Goal: Task Accomplishment & Management: Manage account settings

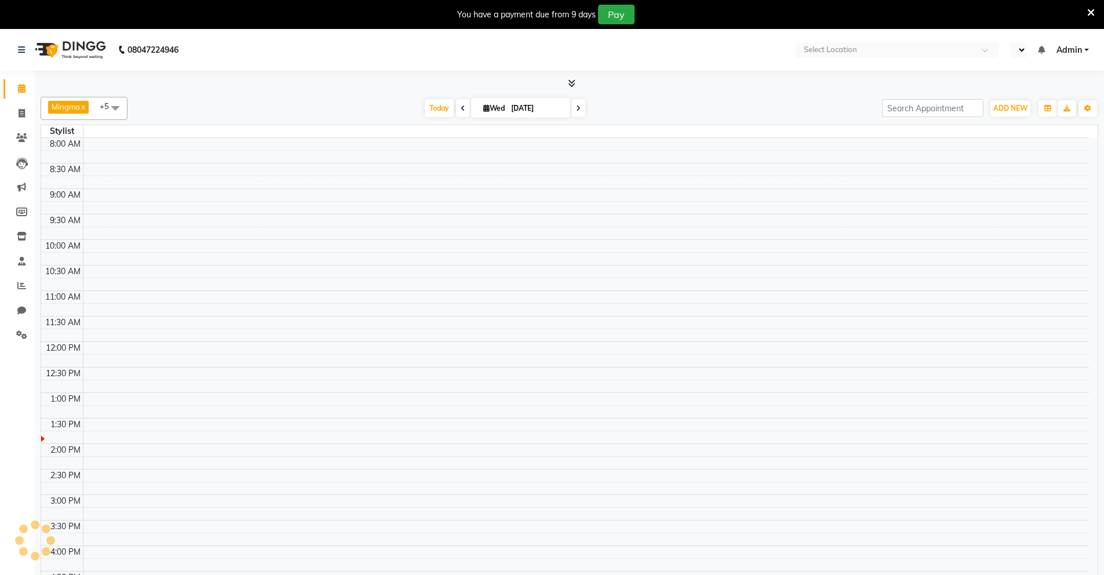
select select "en"
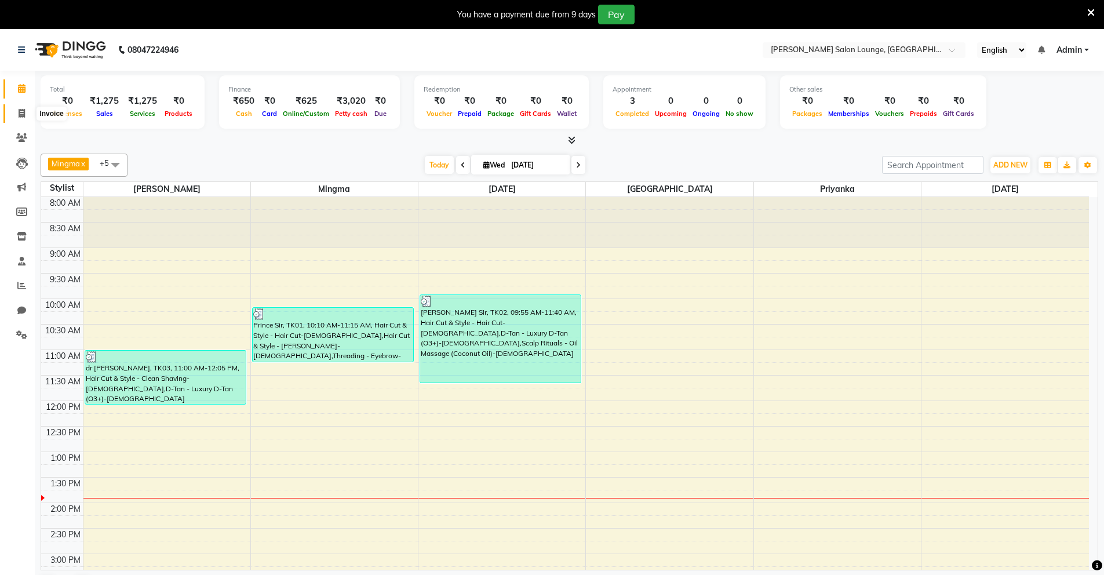
click at [27, 116] on span at bounding box center [22, 113] width 20 height 13
select select "service"
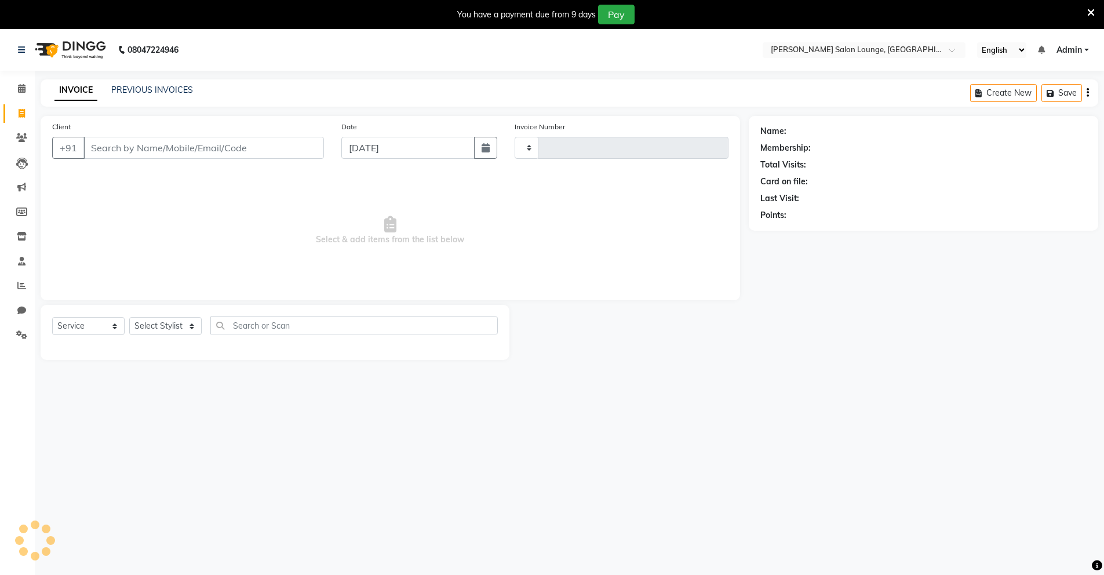
type input "0118"
select select "8909"
click at [21, 289] on icon at bounding box center [21, 285] width 9 height 9
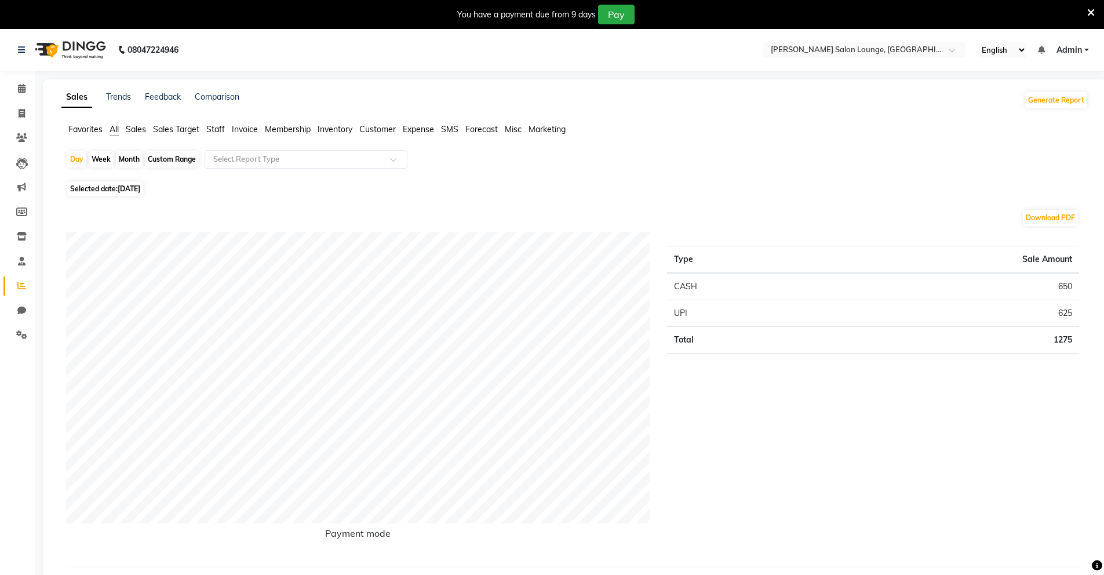
click at [25, 115] on span at bounding box center [22, 113] width 20 height 13
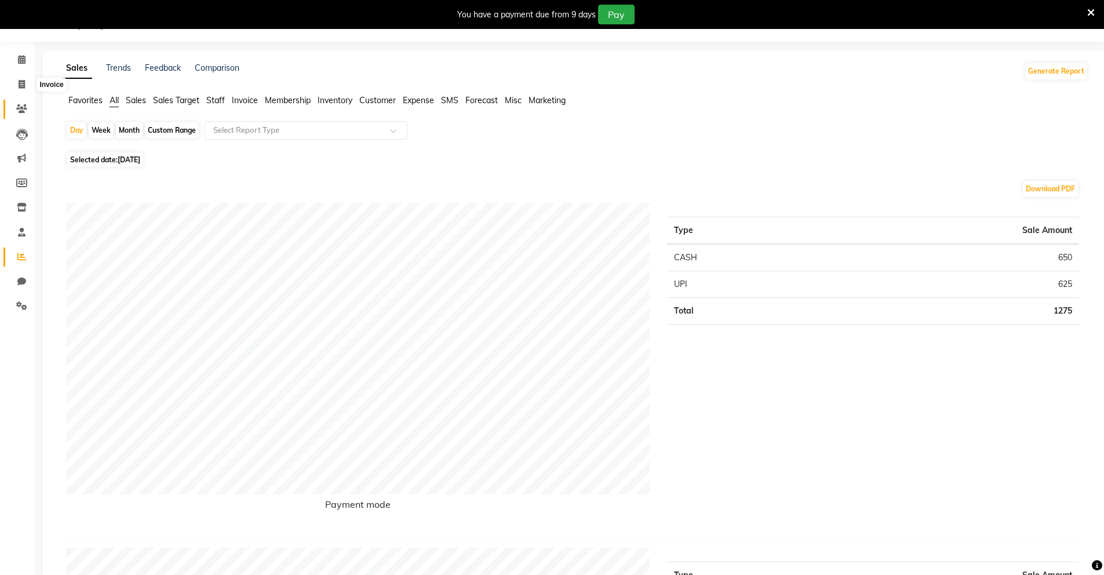
select select "service"
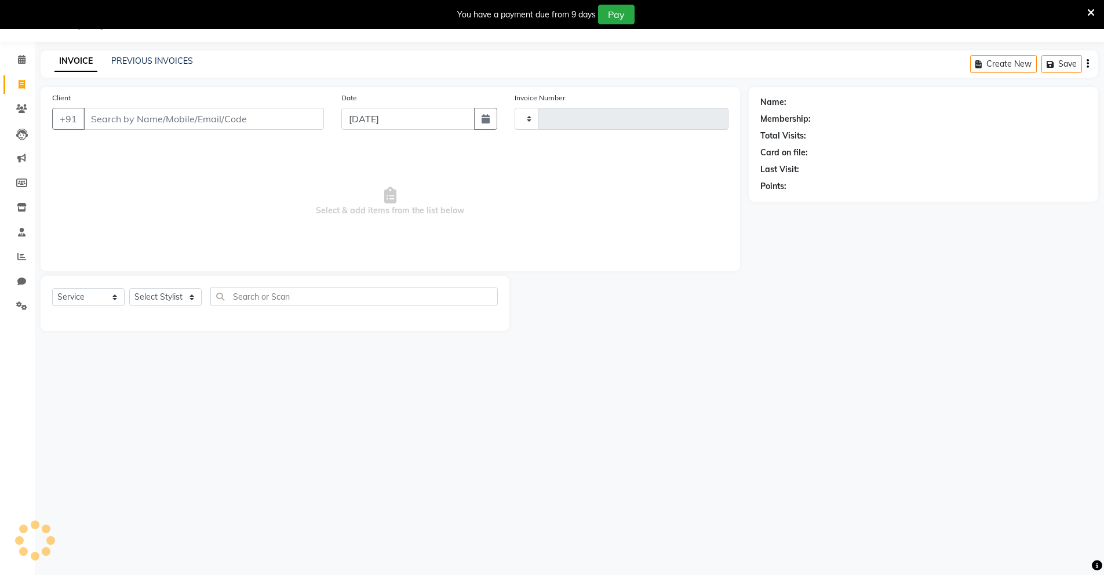
type input "0118"
select select "8909"
click at [151, 120] on input "Client" at bounding box center [203, 119] width 241 height 22
click at [184, 299] on select "Select Stylist Mingma [PERSON_NAME][GEOGRAPHIC_DATA] [PERSON_NAME][DATE][DATE]" at bounding box center [165, 297] width 72 height 18
drag, startPoint x: 184, startPoint y: 299, endPoint x: 218, endPoint y: 120, distance: 182.4
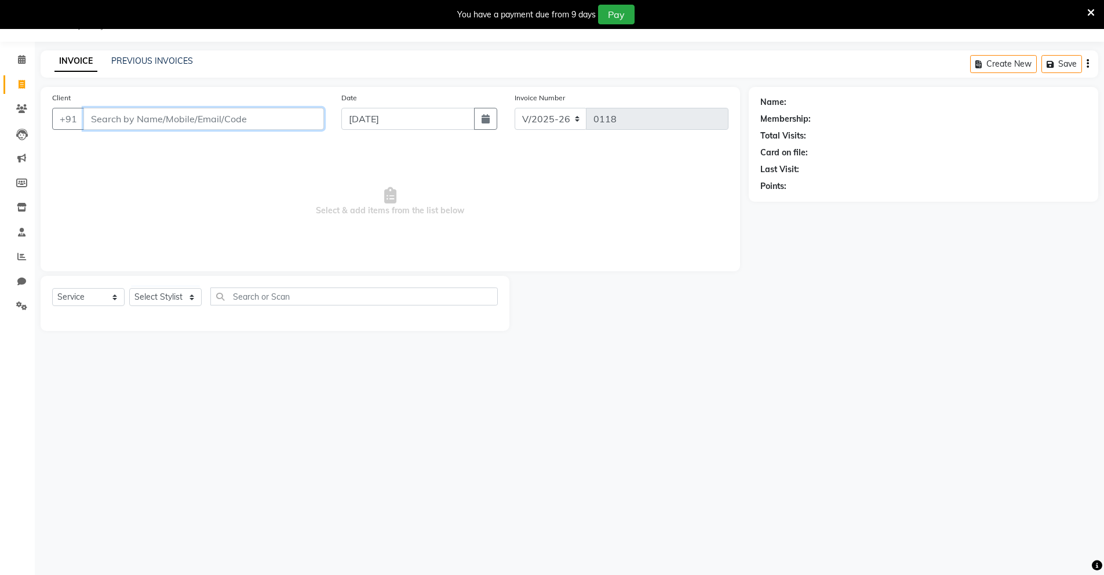
click at [218, 120] on input "Client" at bounding box center [203, 119] width 241 height 22
type input "7549913858"
click at [278, 117] on span "Add Client" at bounding box center [294, 119] width 46 height 12
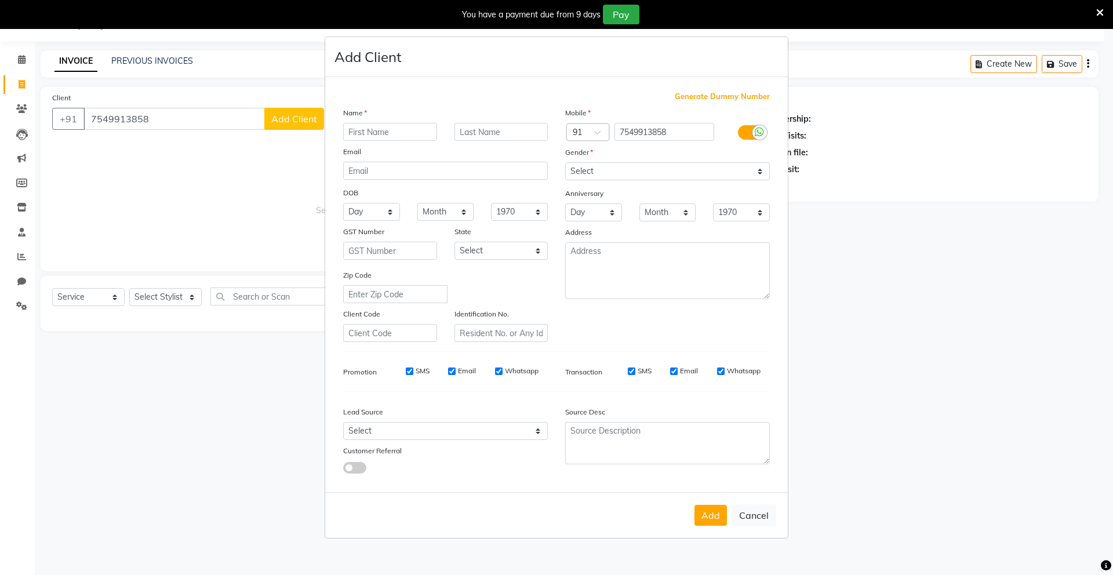
click at [390, 131] on input "text" at bounding box center [390, 132] width 94 height 18
type input "[PERSON_NAME]"
click at [642, 172] on select "Select [DEMOGRAPHIC_DATA] [DEMOGRAPHIC_DATA] Other Prefer Not To Say" at bounding box center [667, 171] width 205 height 18
select select "[DEMOGRAPHIC_DATA]"
click at [565, 162] on select "Select [DEMOGRAPHIC_DATA] [DEMOGRAPHIC_DATA] Other Prefer Not To Say" at bounding box center [667, 171] width 205 height 18
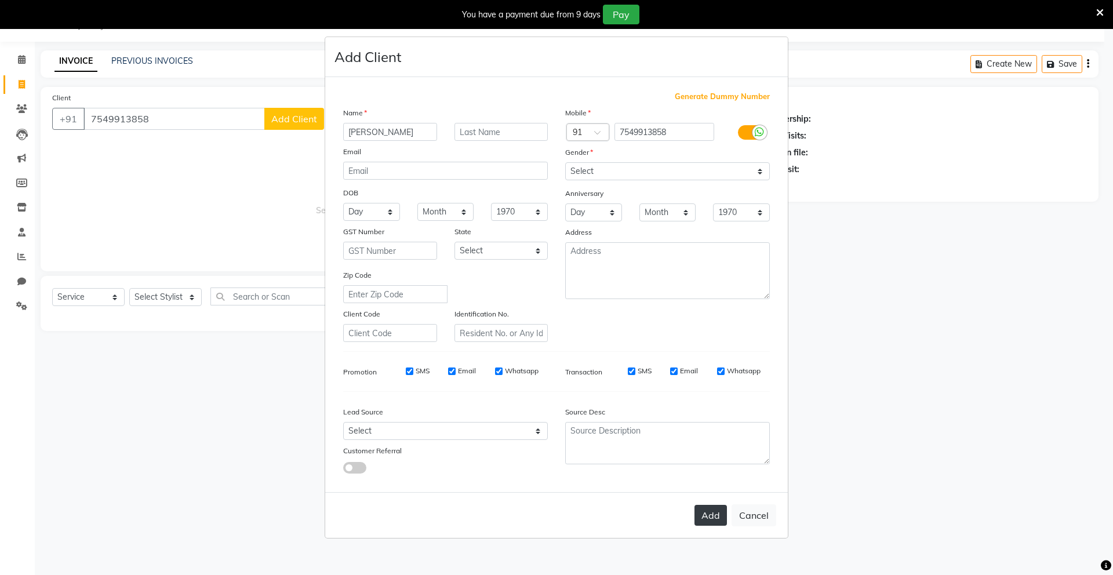
click at [708, 515] on button "Add" at bounding box center [710, 515] width 32 height 21
select select
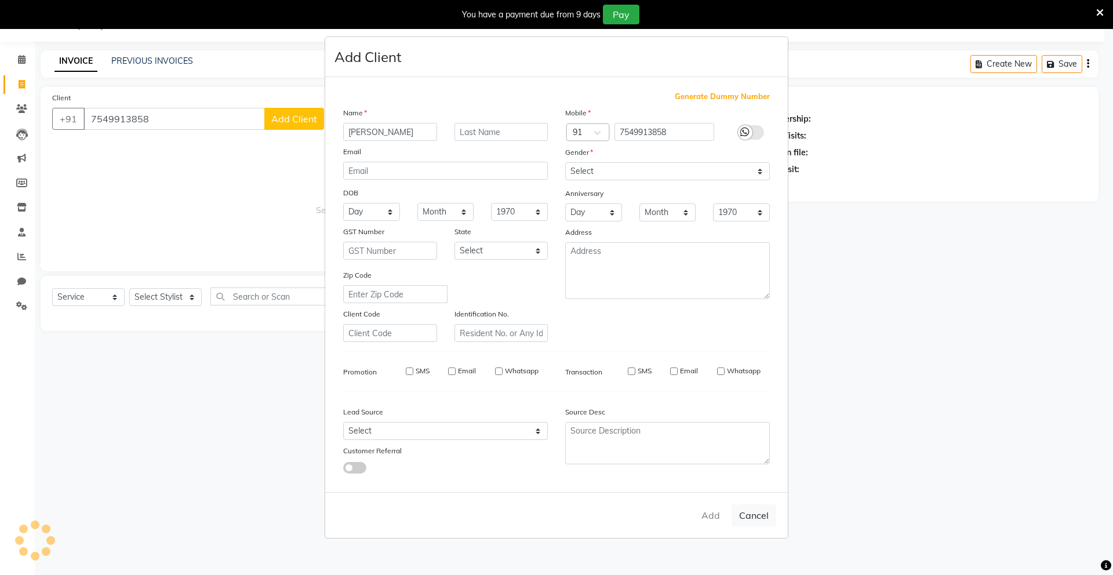
select select
checkbox input "false"
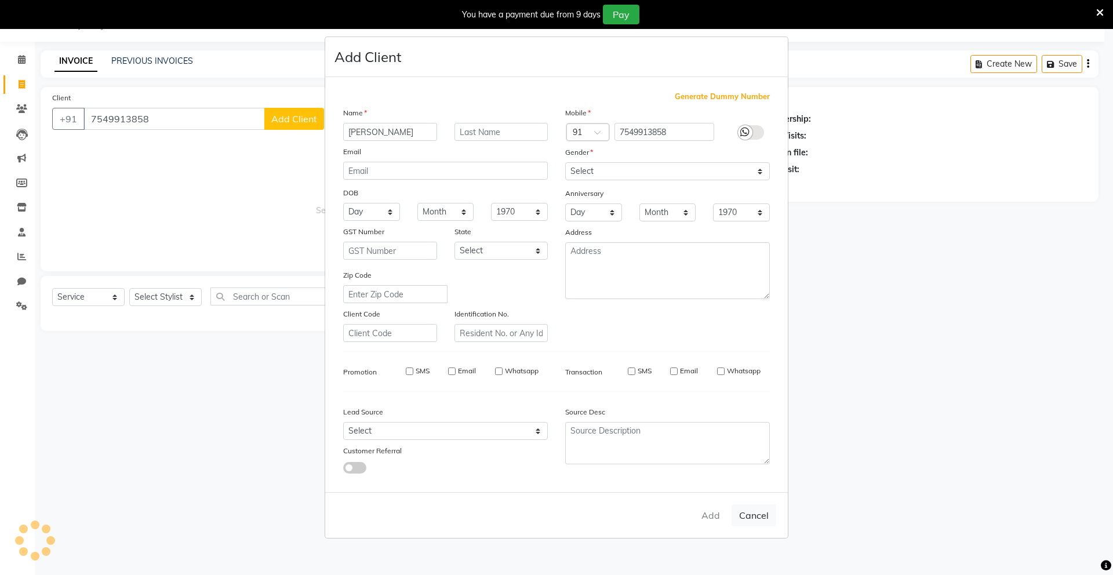
checkbox input "false"
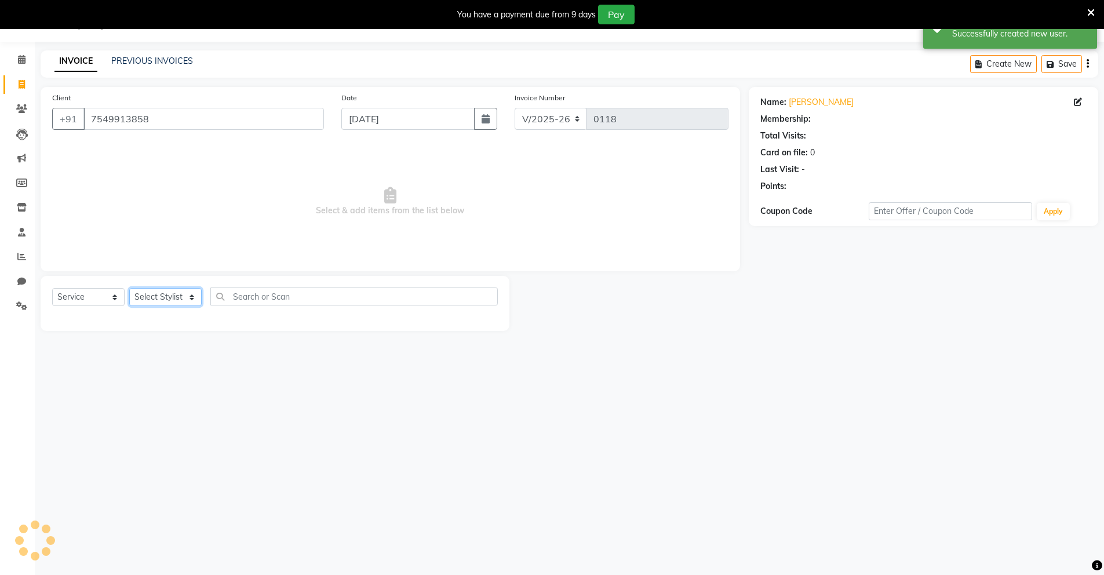
click at [155, 296] on select "Select Stylist Mingma [PERSON_NAME][GEOGRAPHIC_DATA] [PERSON_NAME][DATE][DATE]" at bounding box center [165, 297] width 72 height 18
select select "89949"
click at [129, 288] on select "Select Stylist Mingma [PERSON_NAME][GEOGRAPHIC_DATA] [PERSON_NAME][DATE][DATE]" at bounding box center [165, 297] width 72 height 18
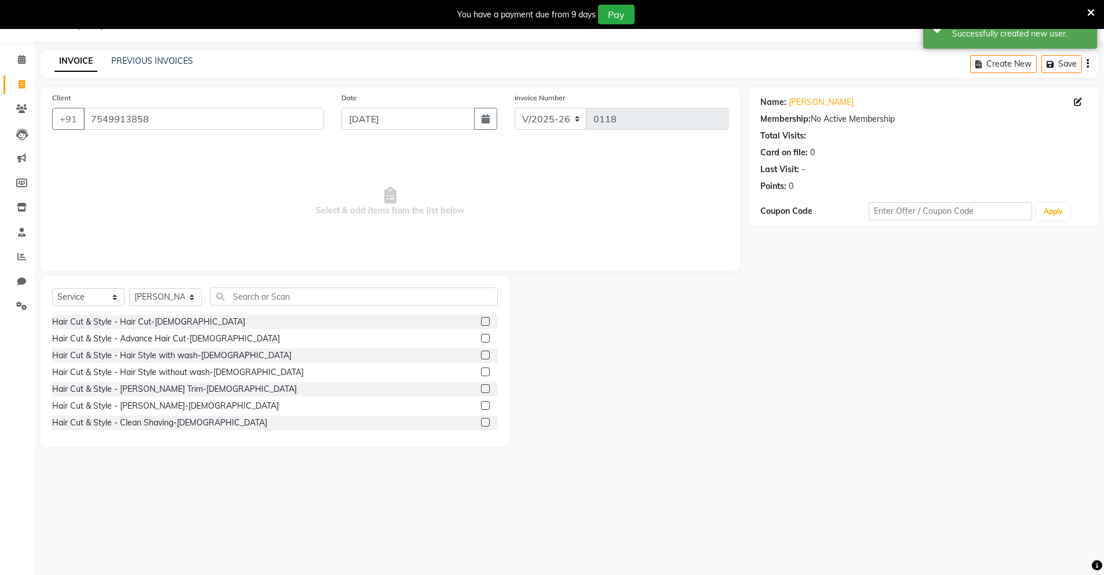
click at [481, 321] on div at bounding box center [489, 322] width 17 height 14
click at [481, 323] on label at bounding box center [485, 321] width 9 height 9
click at [481, 323] on input "checkbox" at bounding box center [485, 322] width 8 height 8
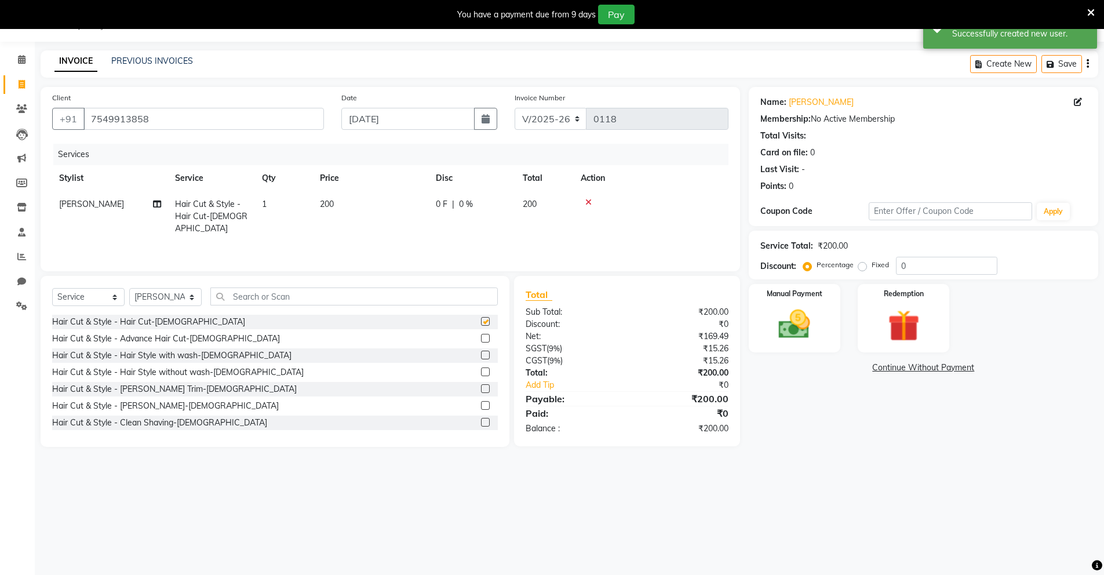
checkbox input "false"
click at [481, 405] on label at bounding box center [485, 405] width 9 height 9
click at [481, 405] on input "checkbox" at bounding box center [485, 406] width 8 height 8
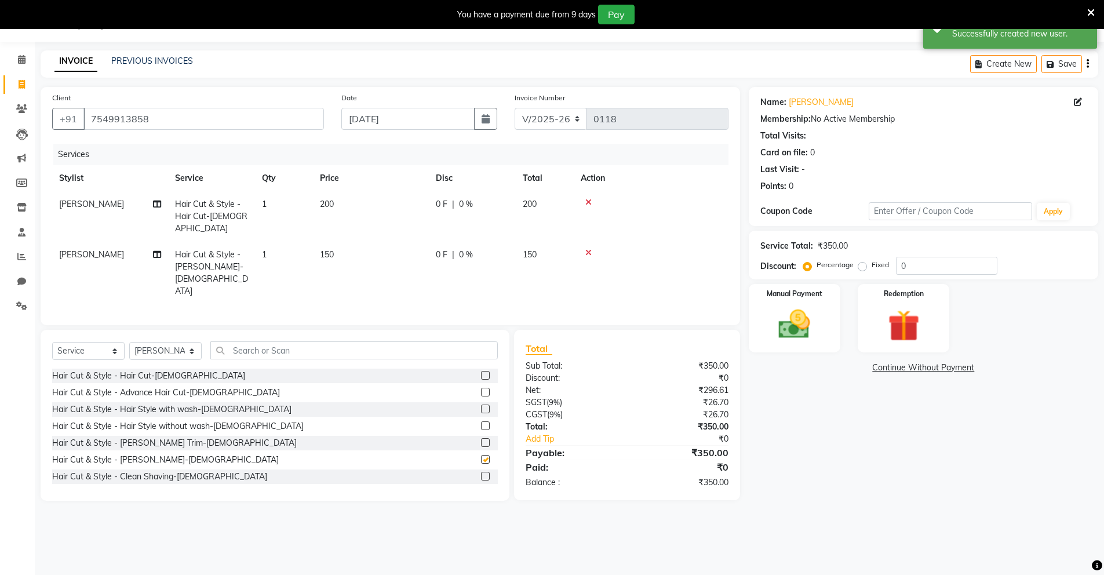
checkbox input "false"
click at [803, 325] on img at bounding box center [794, 325] width 53 height 38
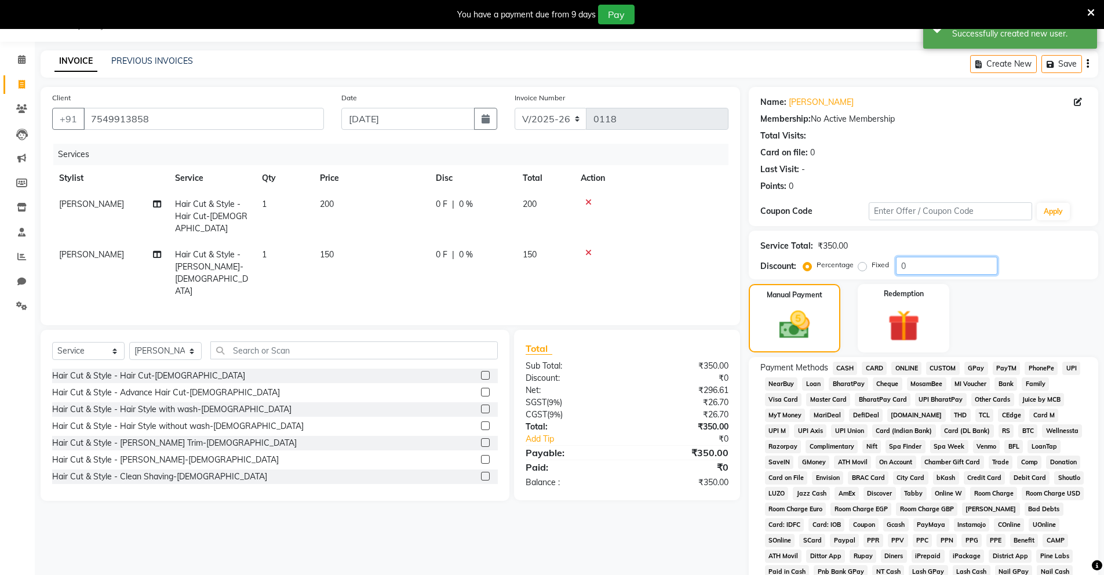
click at [898, 266] on input "0" at bounding box center [946, 266] width 101 height 18
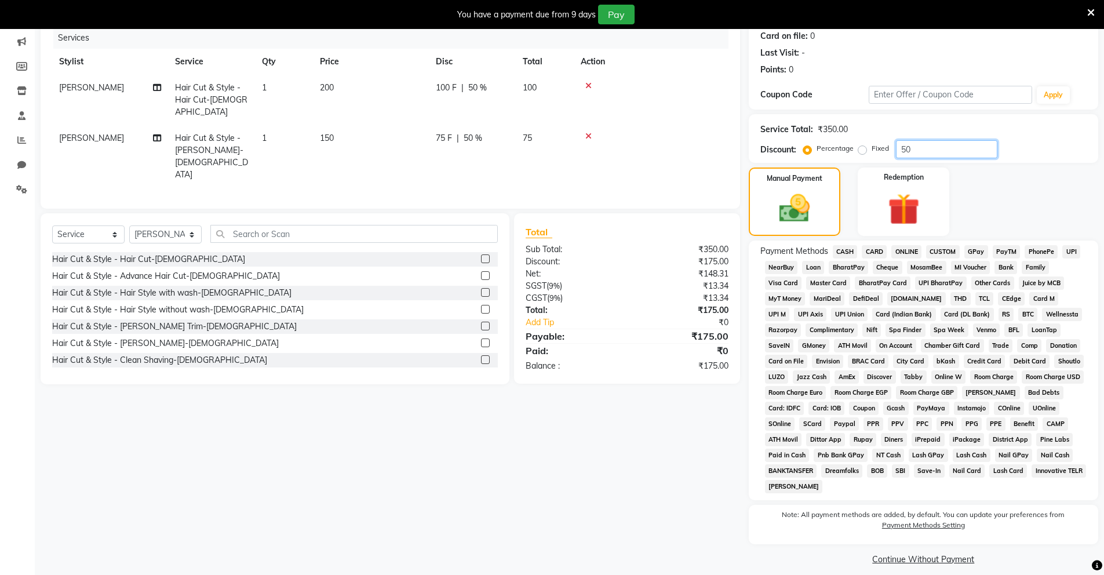
scroll to position [156, 0]
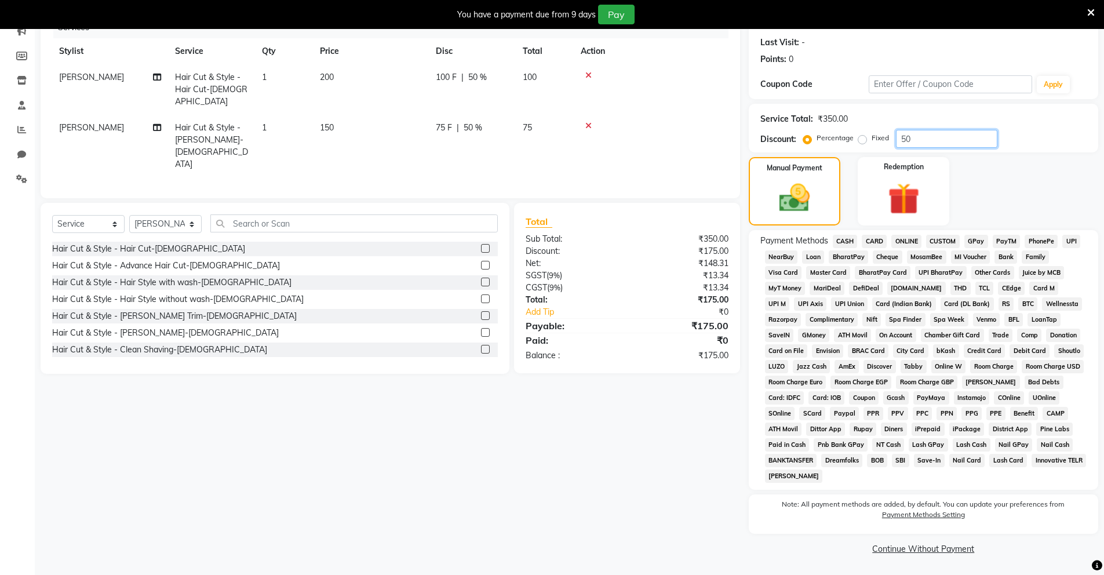
type input "50"
click at [847, 245] on span "CASH" at bounding box center [845, 241] width 25 height 13
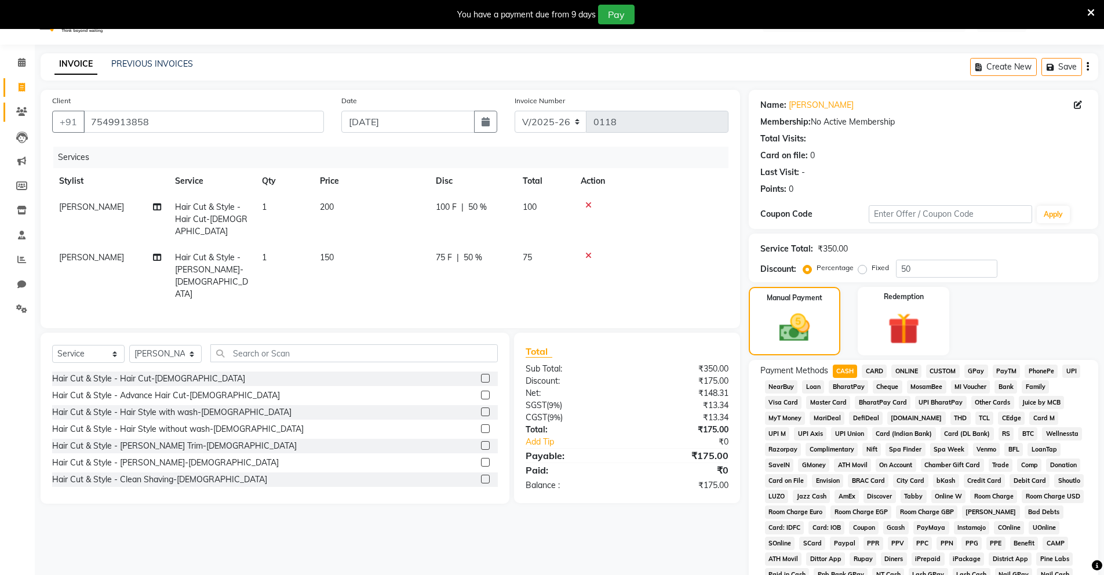
scroll to position [0, 0]
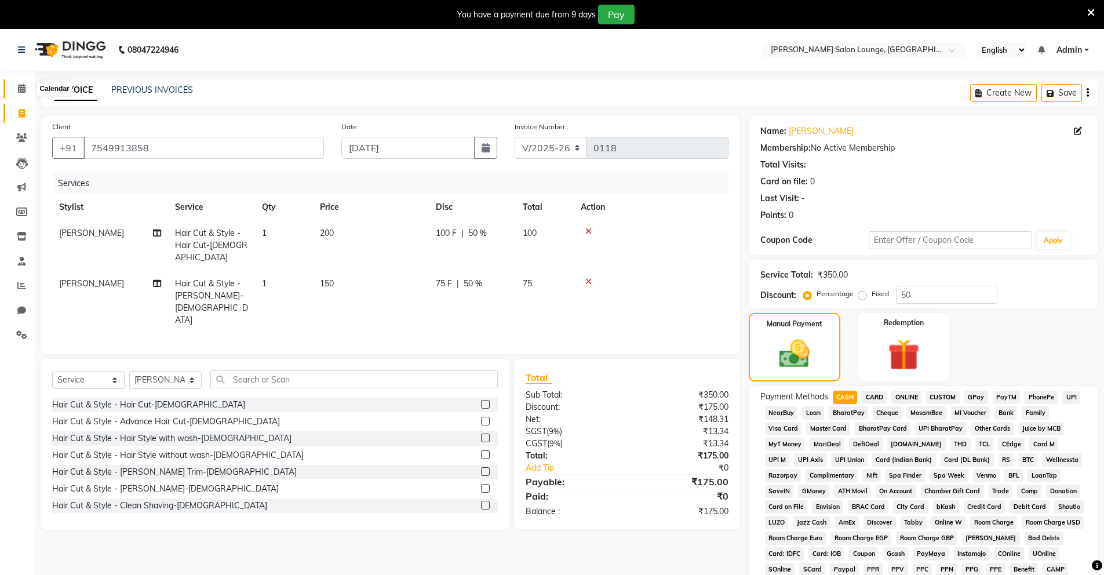
click at [18, 88] on icon at bounding box center [22, 88] width 8 height 9
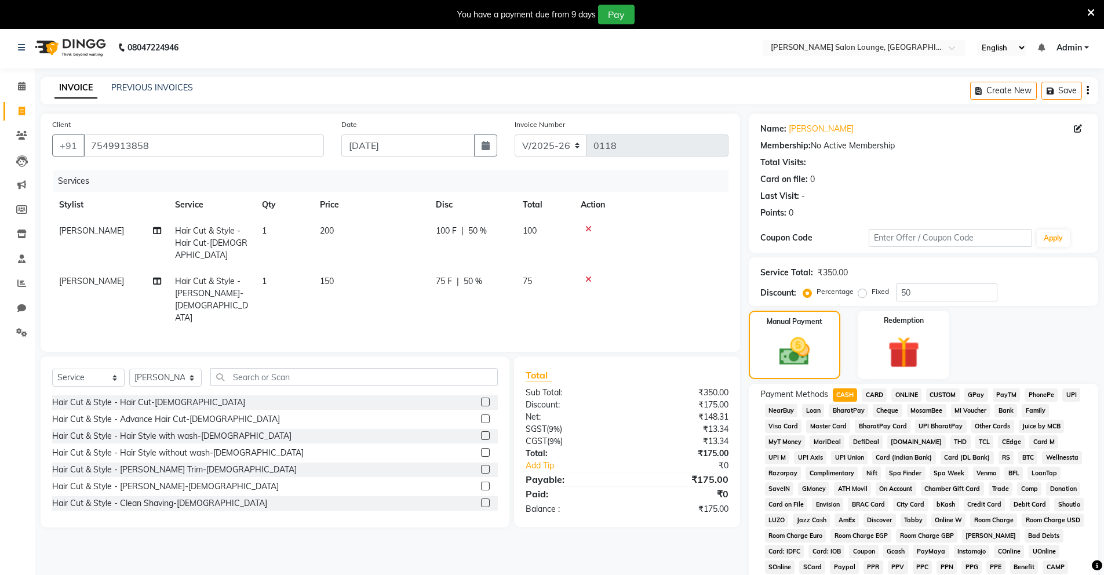
click at [1077, 398] on span "UPI" at bounding box center [1072, 394] width 18 height 13
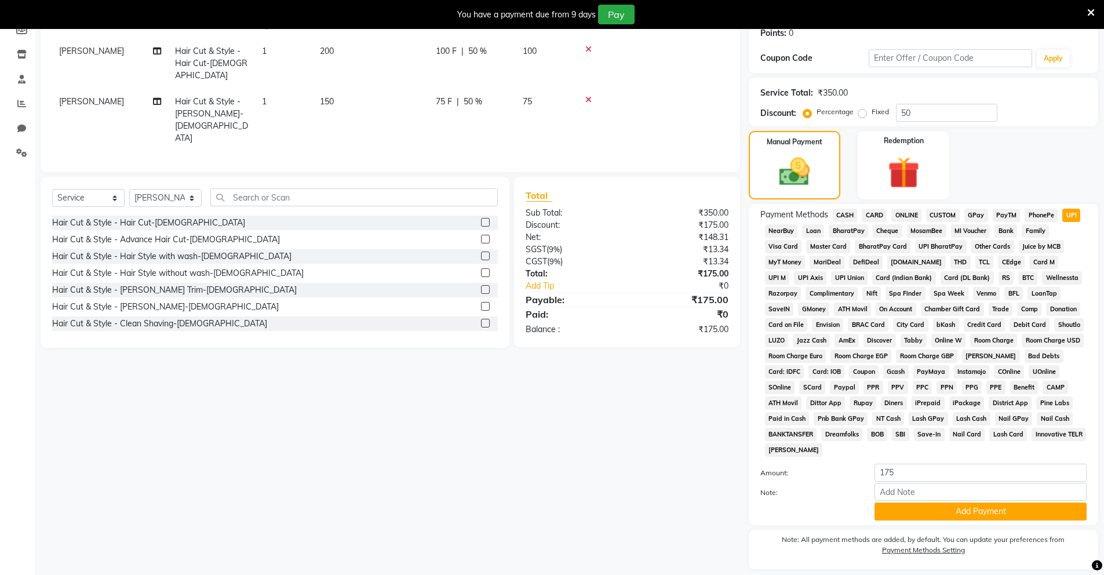
scroll to position [217, 0]
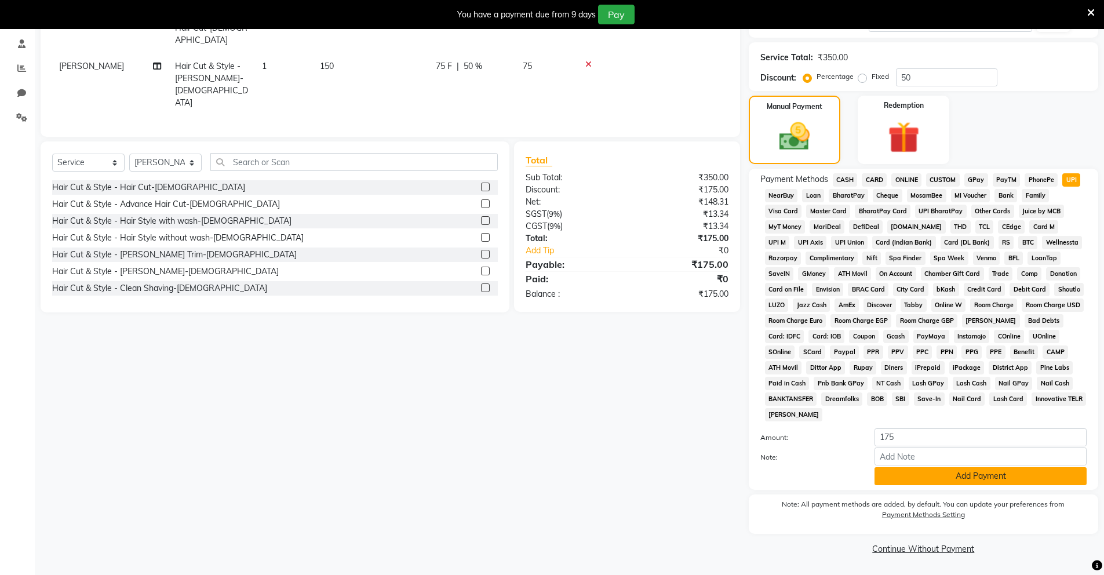
click at [958, 481] on button "Add Payment" at bounding box center [981, 476] width 212 height 18
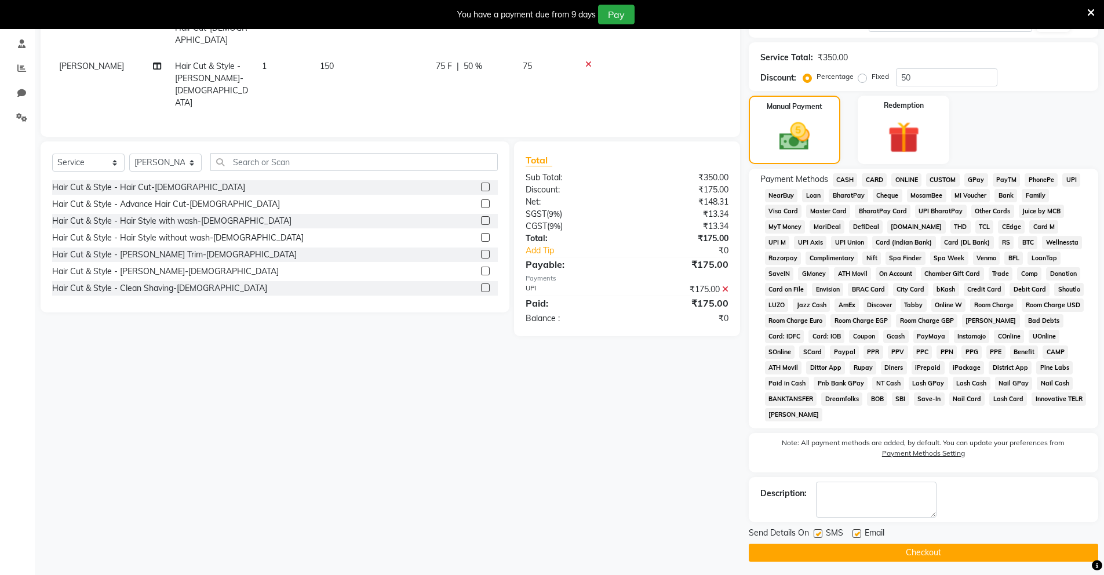
drag, startPoint x: 907, startPoint y: 552, endPoint x: 899, endPoint y: 543, distance: 12.8
click at [907, 552] on button "Checkout" at bounding box center [924, 553] width 350 height 18
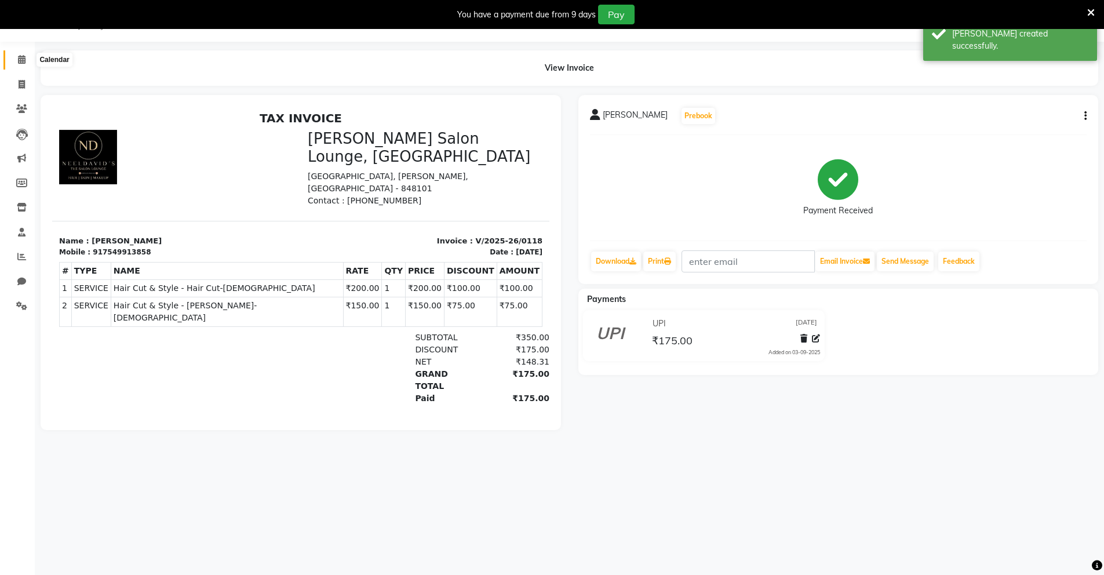
click at [22, 62] on icon at bounding box center [22, 59] width 8 height 9
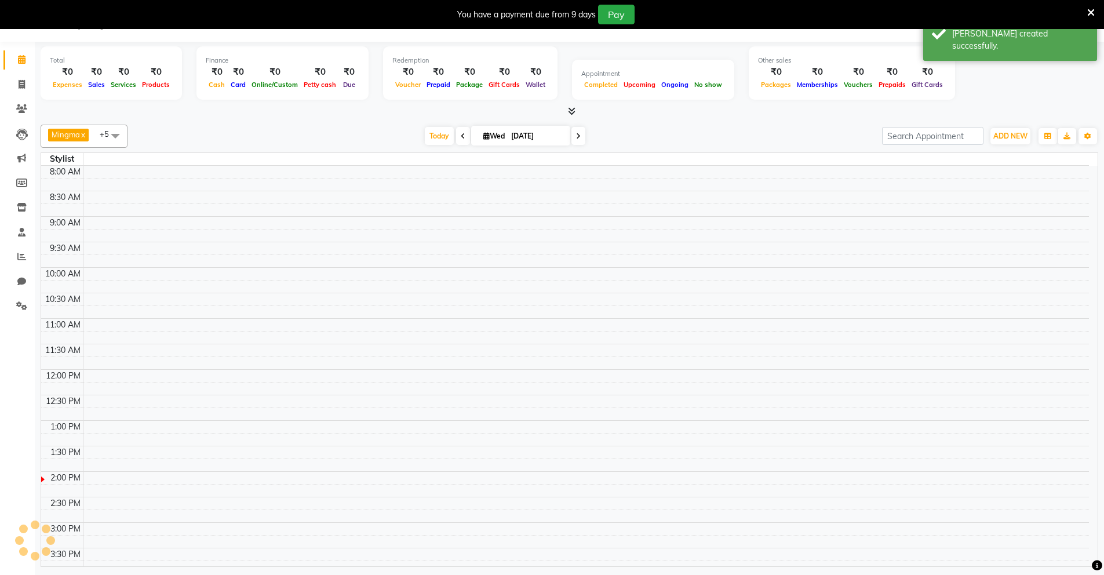
scroll to position [268, 0]
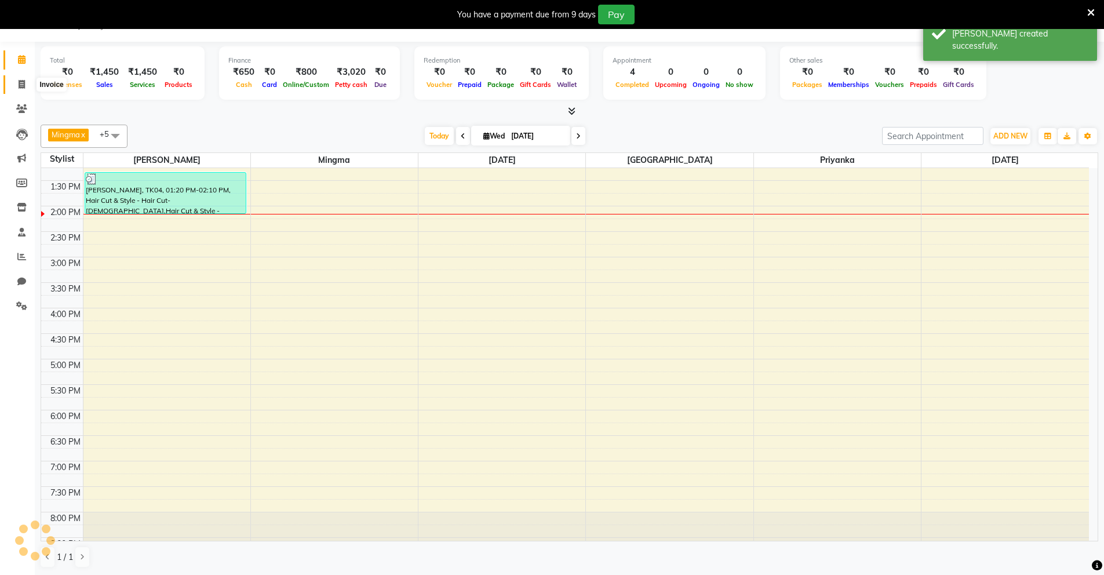
click at [27, 81] on span at bounding box center [22, 84] width 20 height 13
select select "service"
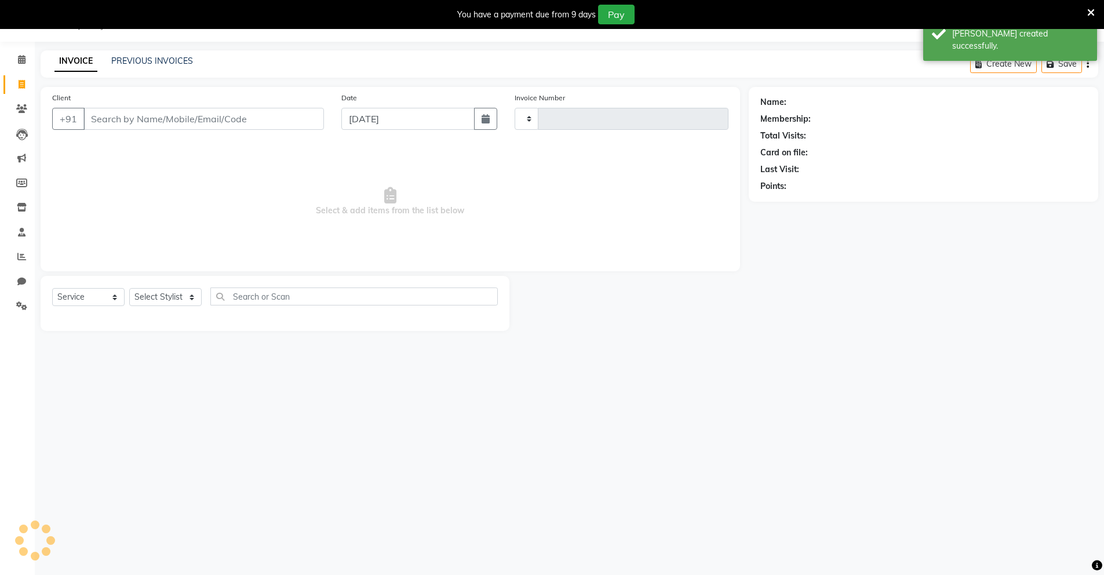
type input "0119"
select select "8909"
click at [167, 122] on input "Client" at bounding box center [203, 119] width 241 height 22
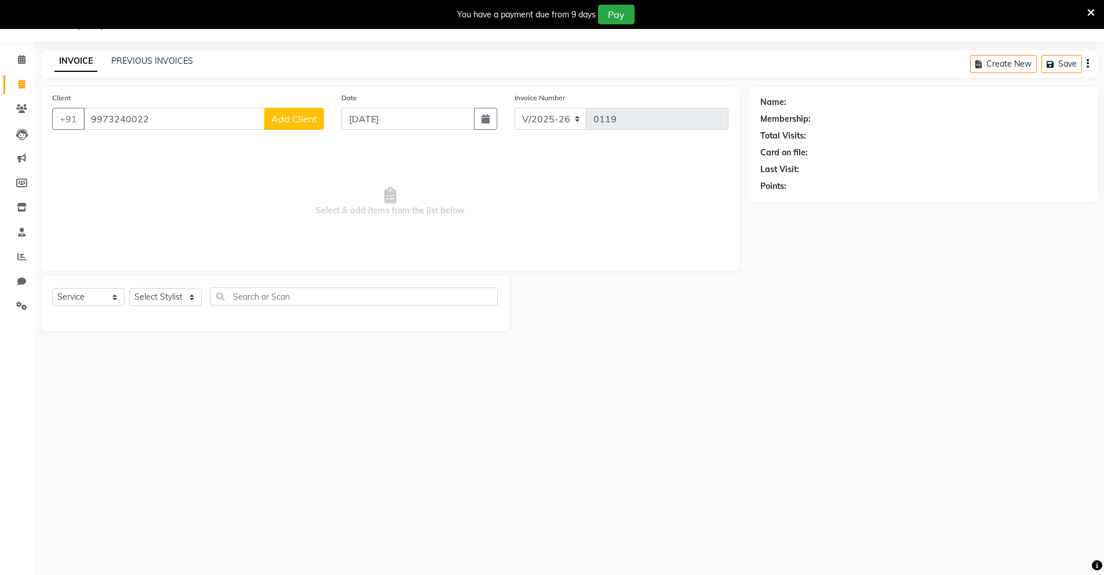
type input "9973240022"
click at [294, 128] on button "Add Client" at bounding box center [294, 119] width 60 height 22
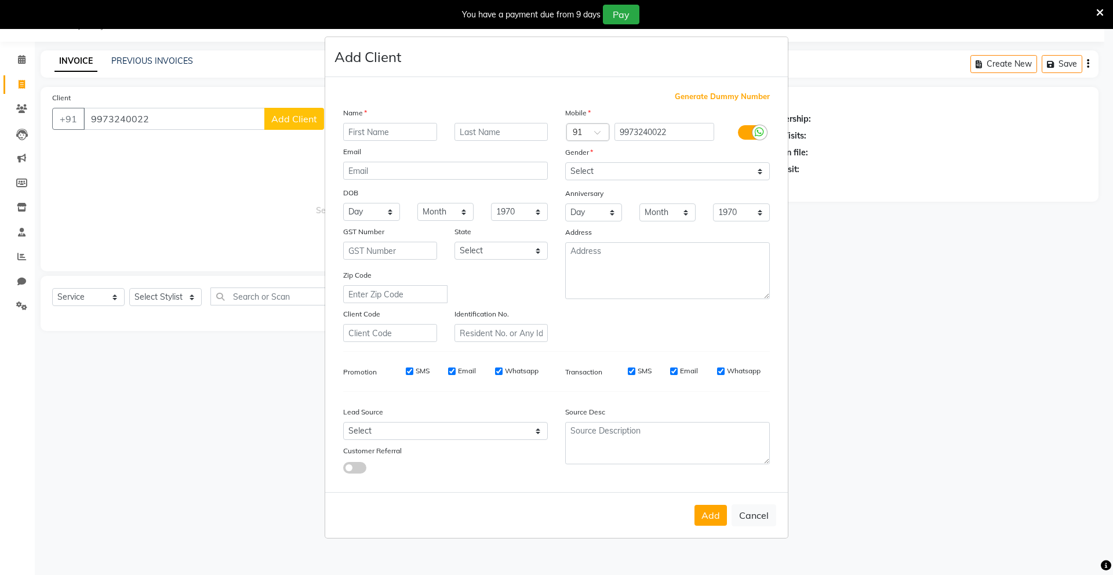
click at [380, 132] on input "text" at bounding box center [390, 132] width 94 height 18
click at [419, 132] on input "Abhishek" at bounding box center [390, 132] width 94 height 18
type input "[PERSON_NAME]"
click at [710, 179] on select "Select [DEMOGRAPHIC_DATA] [DEMOGRAPHIC_DATA] Other Prefer Not To Say" at bounding box center [667, 171] width 205 height 18
select select "[DEMOGRAPHIC_DATA]"
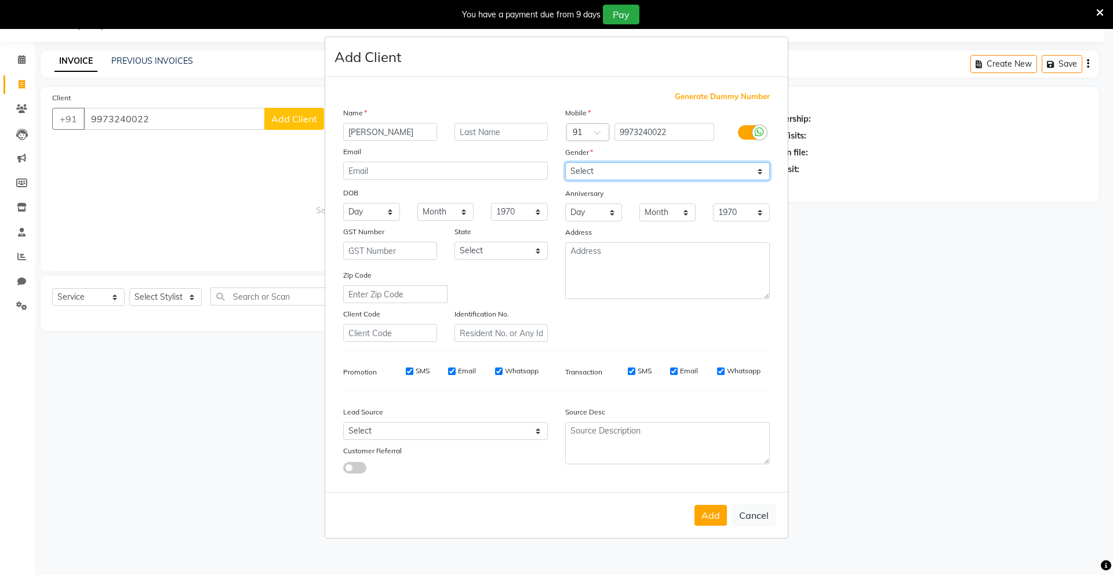
click at [565, 162] on select "Select [DEMOGRAPHIC_DATA] [DEMOGRAPHIC_DATA] Other Prefer Not To Say" at bounding box center [667, 171] width 205 height 18
click at [702, 525] on button "Add" at bounding box center [710, 515] width 32 height 21
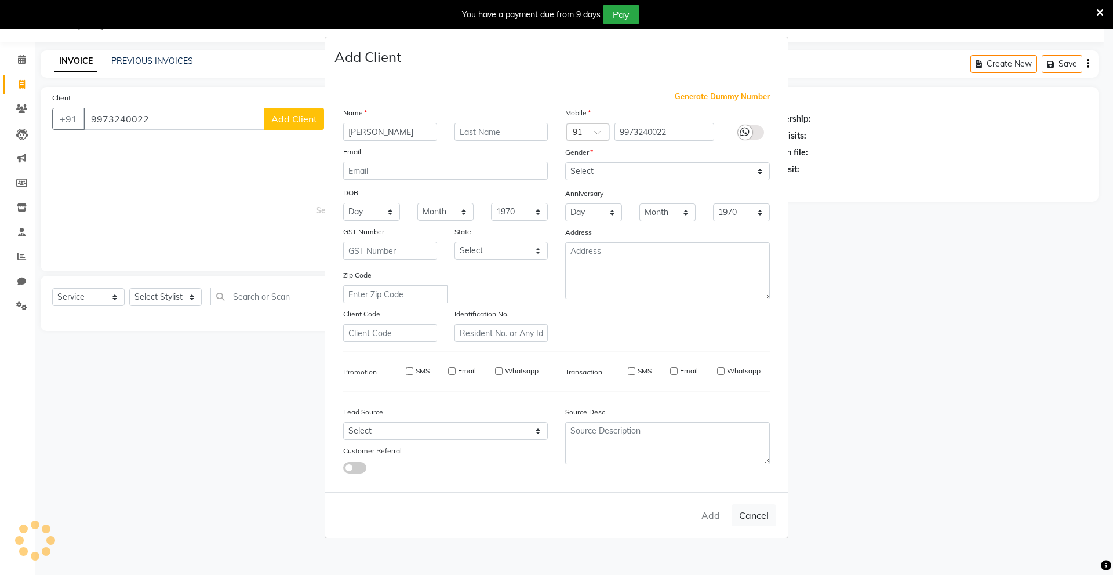
select select
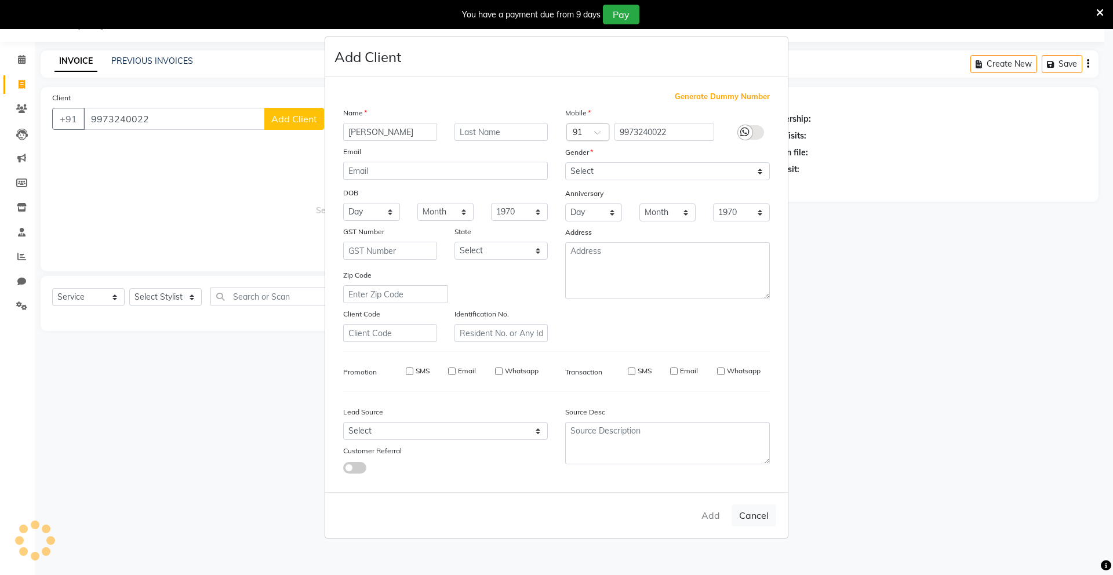
select select
checkbox input "false"
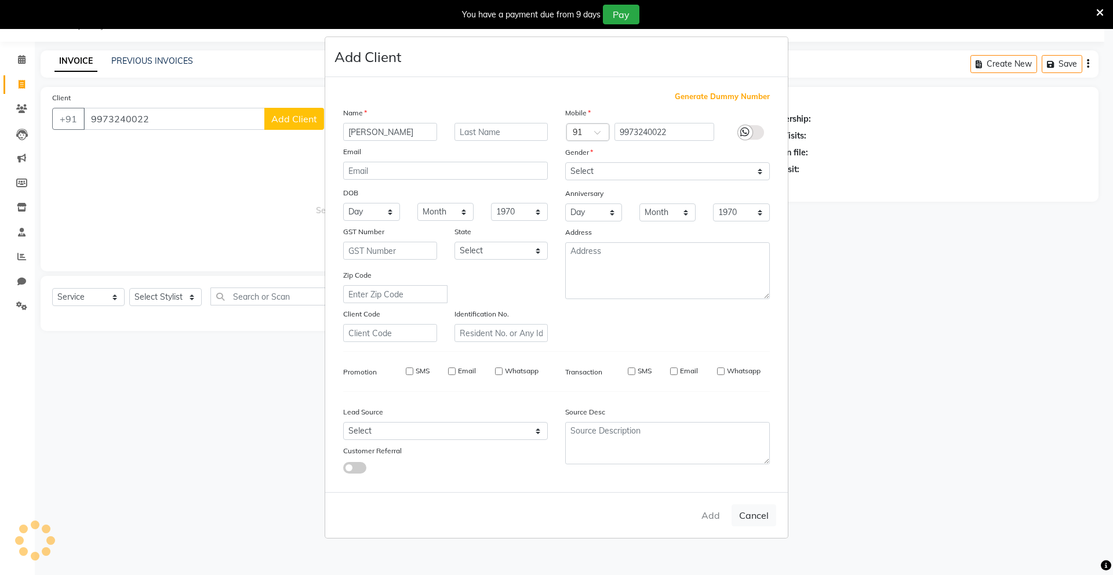
checkbox input "false"
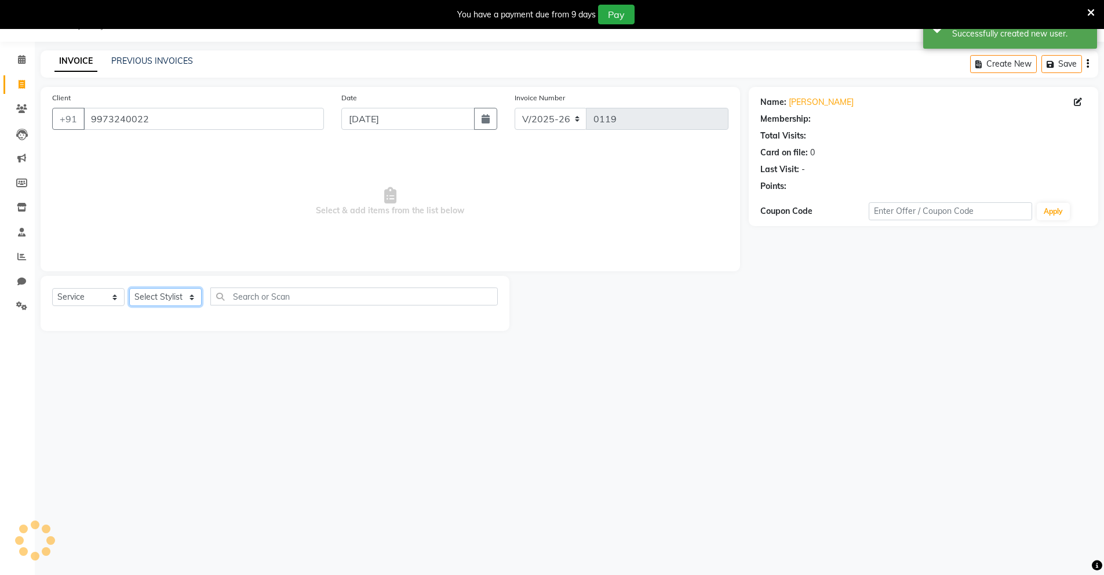
click at [180, 298] on select "Select Stylist Mingma [PERSON_NAME][GEOGRAPHIC_DATA] [PERSON_NAME][DATE][DATE]" at bounding box center [165, 297] width 72 height 18
select select "89950"
click at [129, 288] on select "Select Stylist Mingma [PERSON_NAME][GEOGRAPHIC_DATA] [PERSON_NAME][DATE][DATE]" at bounding box center [165, 297] width 72 height 18
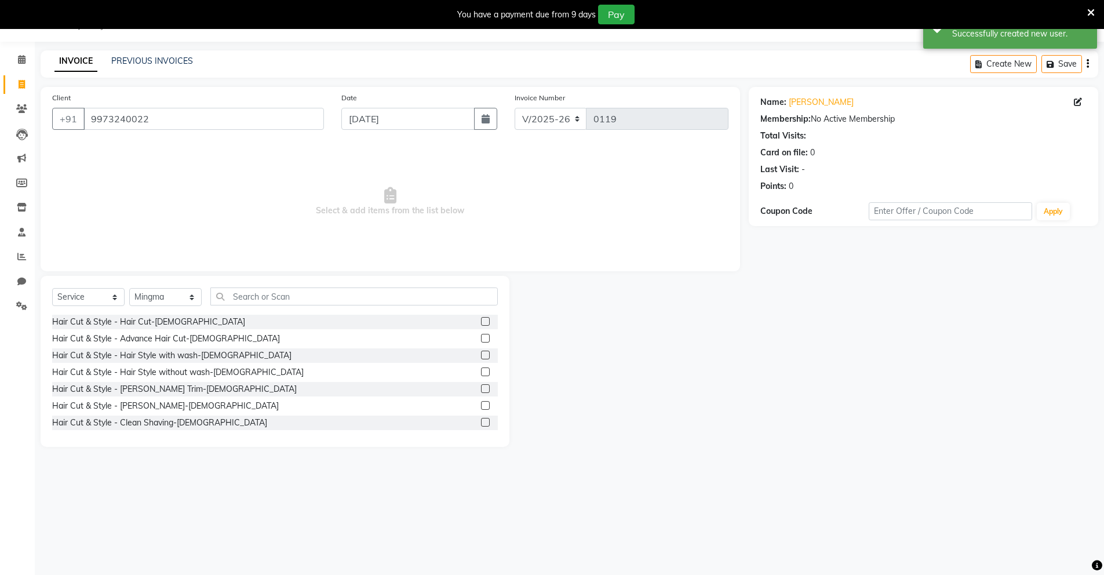
click at [481, 320] on label at bounding box center [485, 321] width 9 height 9
click at [481, 320] on input "checkbox" at bounding box center [485, 322] width 8 height 8
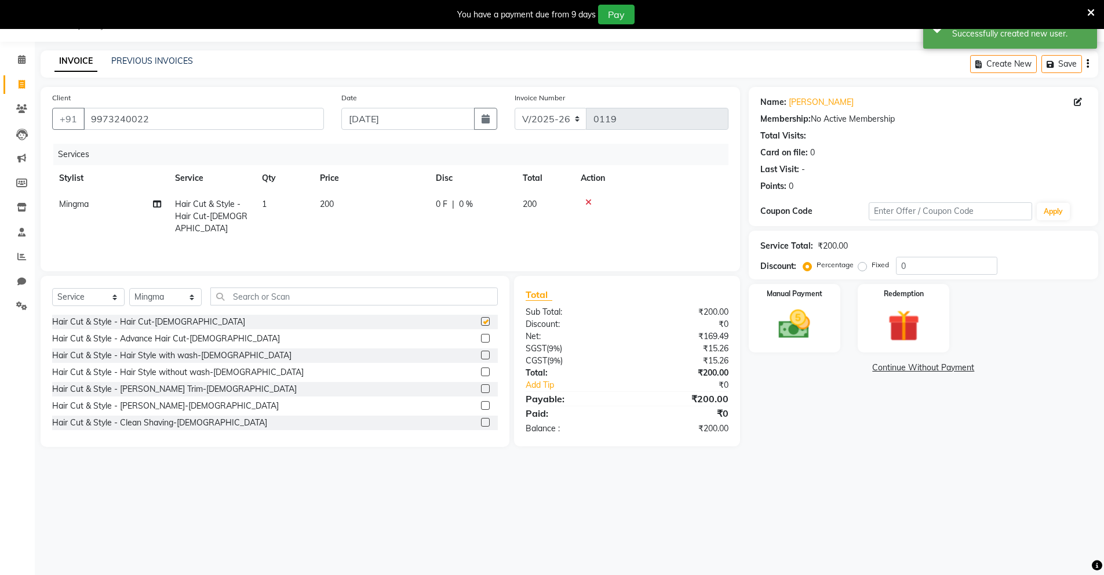
checkbox input "false"
click at [481, 405] on label at bounding box center [485, 405] width 9 height 9
click at [481, 405] on input "checkbox" at bounding box center [485, 406] width 8 height 8
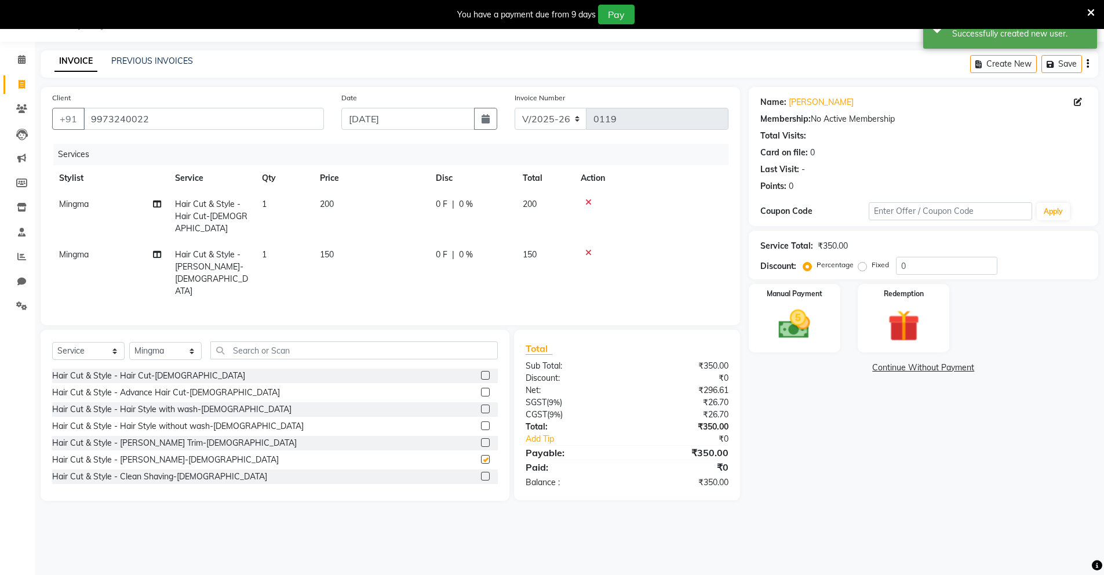
checkbox input "false"
click at [401, 341] on input "text" at bounding box center [354, 350] width 288 height 18
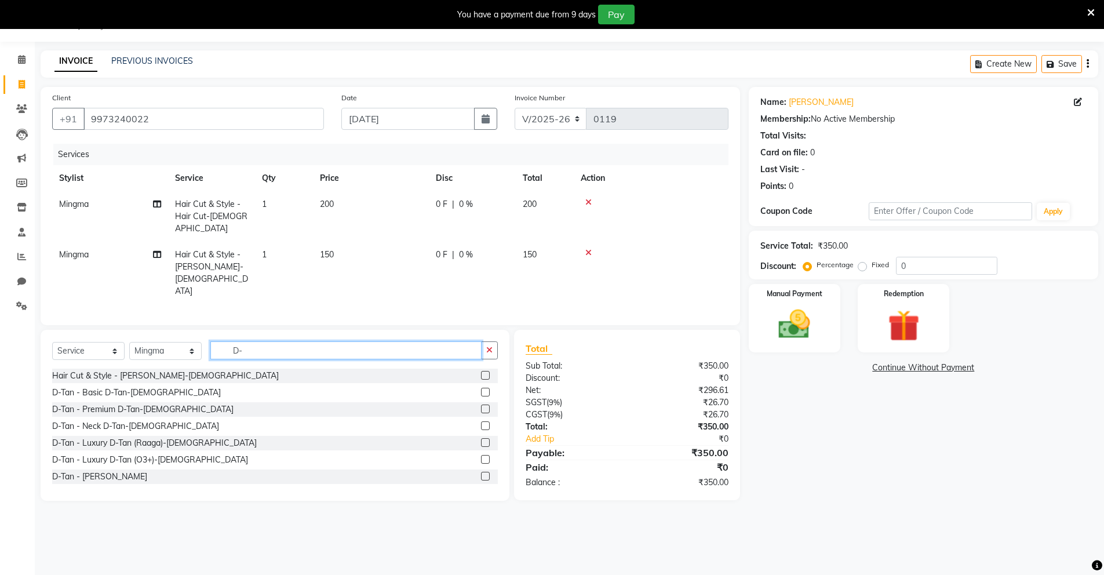
type input "D-"
click at [481, 455] on label at bounding box center [485, 459] width 9 height 9
click at [481, 456] on input "checkbox" at bounding box center [485, 460] width 8 height 8
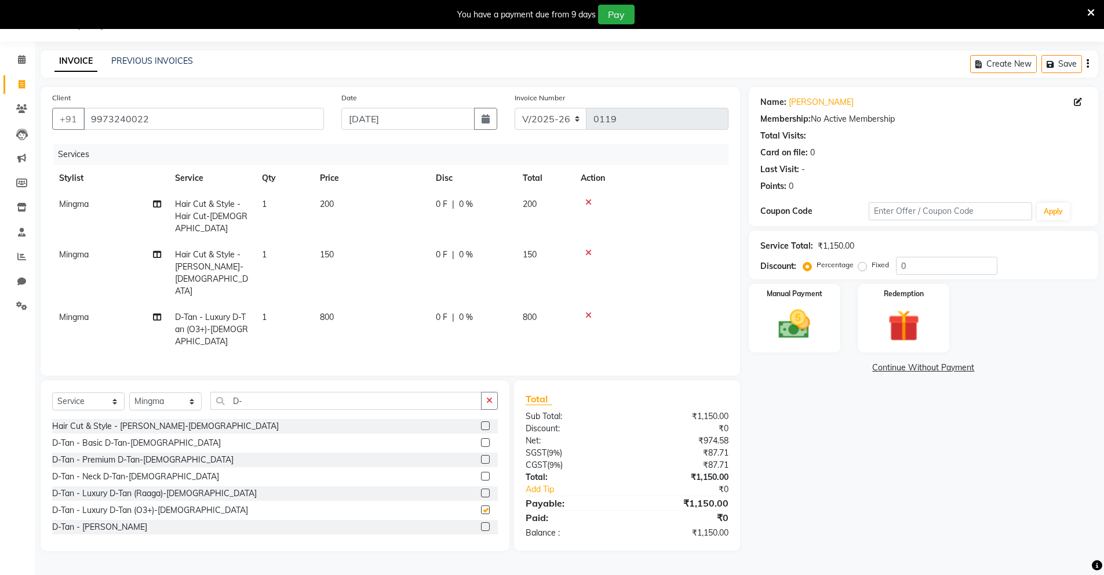
checkbox input "false"
click at [898, 267] on input "0" at bounding box center [946, 266] width 101 height 18
type input "50"
click at [813, 452] on div "Name: [PERSON_NAME] Membership: No Active Membership Total Visits: Card on file…" at bounding box center [928, 319] width 358 height 464
click at [801, 325] on img at bounding box center [794, 325] width 53 height 38
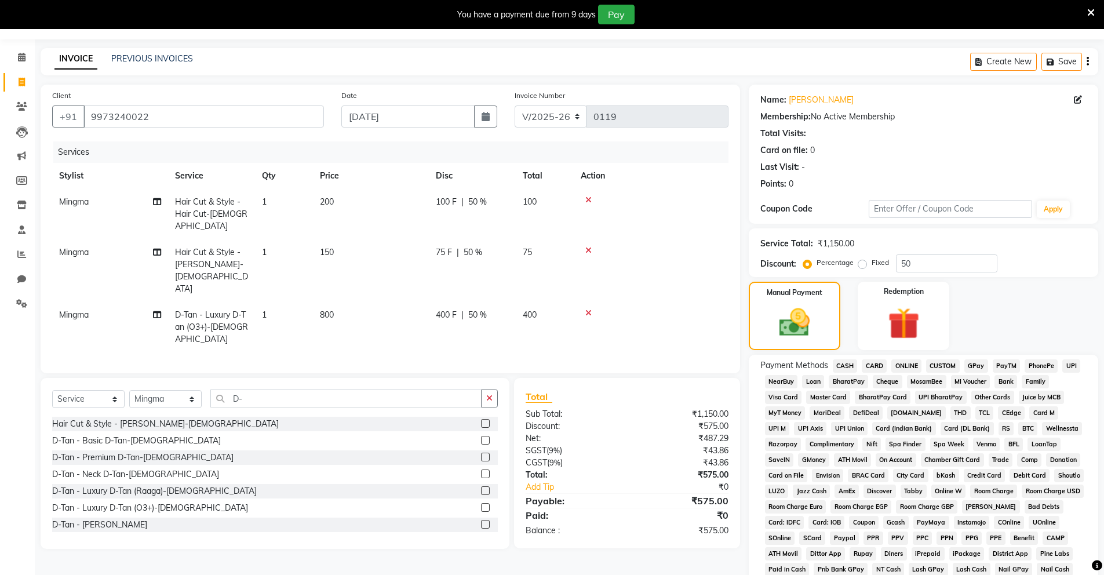
scroll to position [37, 0]
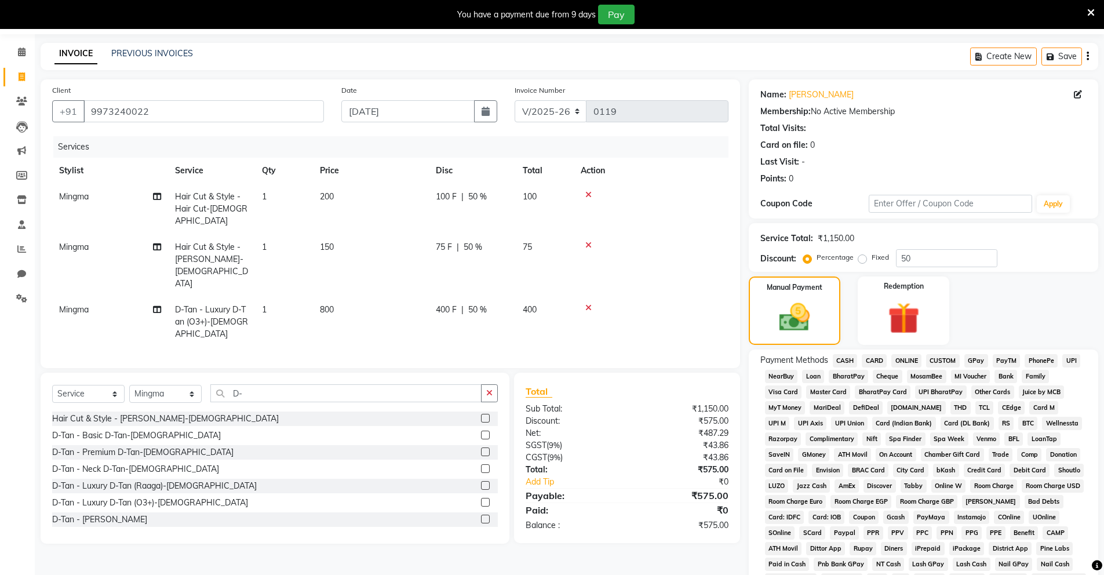
click at [842, 357] on span "CASH" at bounding box center [845, 360] width 25 height 13
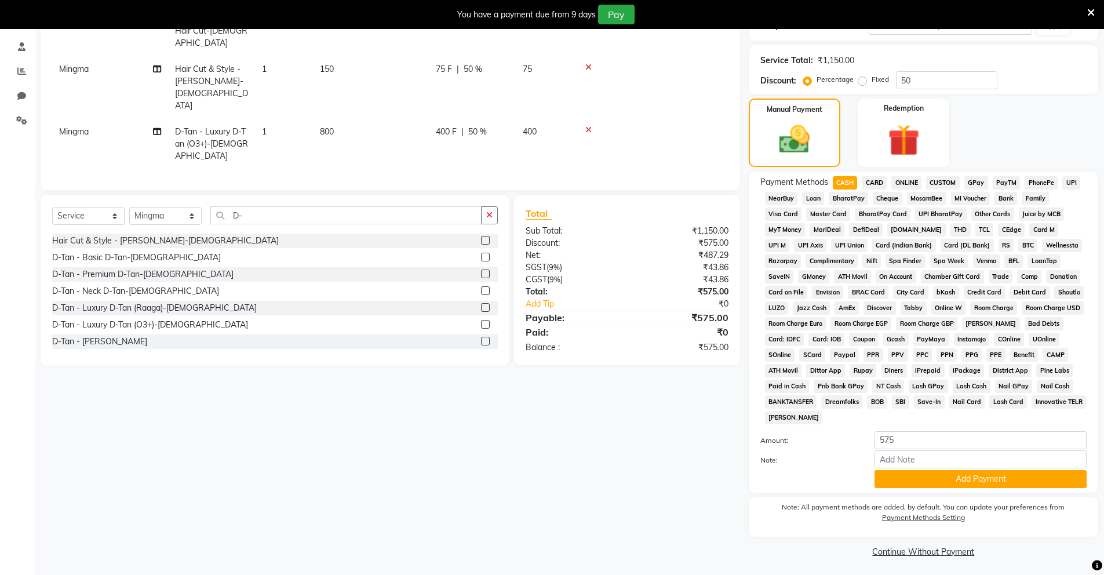
scroll to position [217, 0]
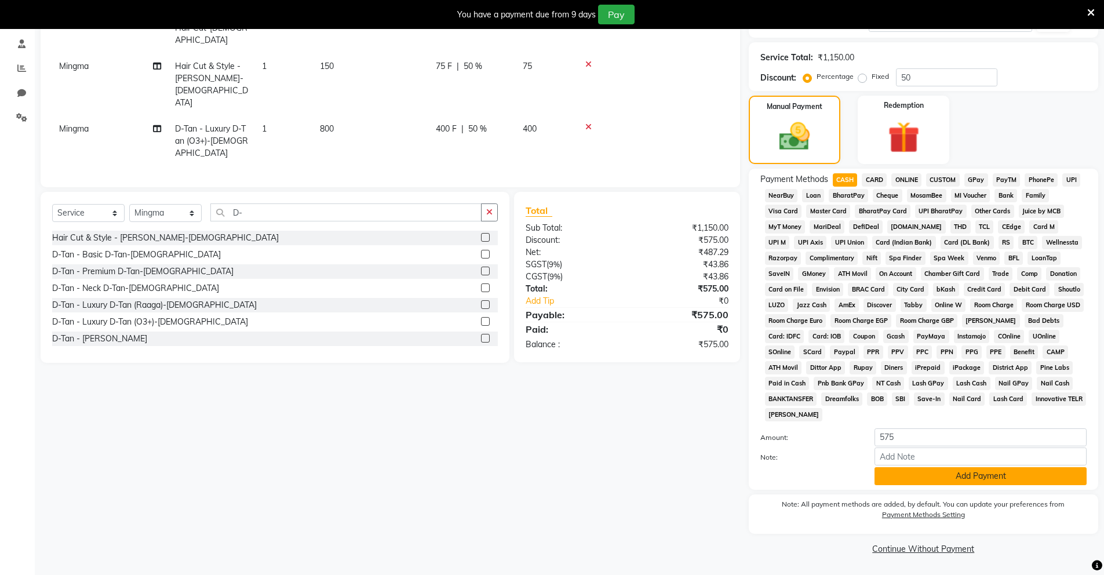
click at [968, 470] on button "Add Payment" at bounding box center [981, 476] width 212 height 18
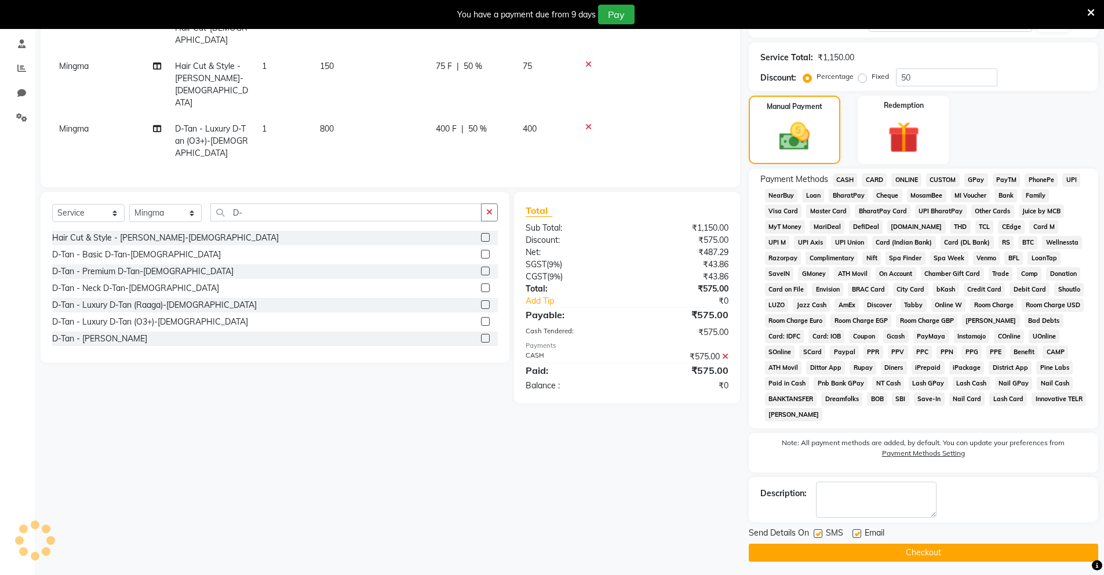
click at [893, 548] on button "Checkout" at bounding box center [924, 553] width 350 height 18
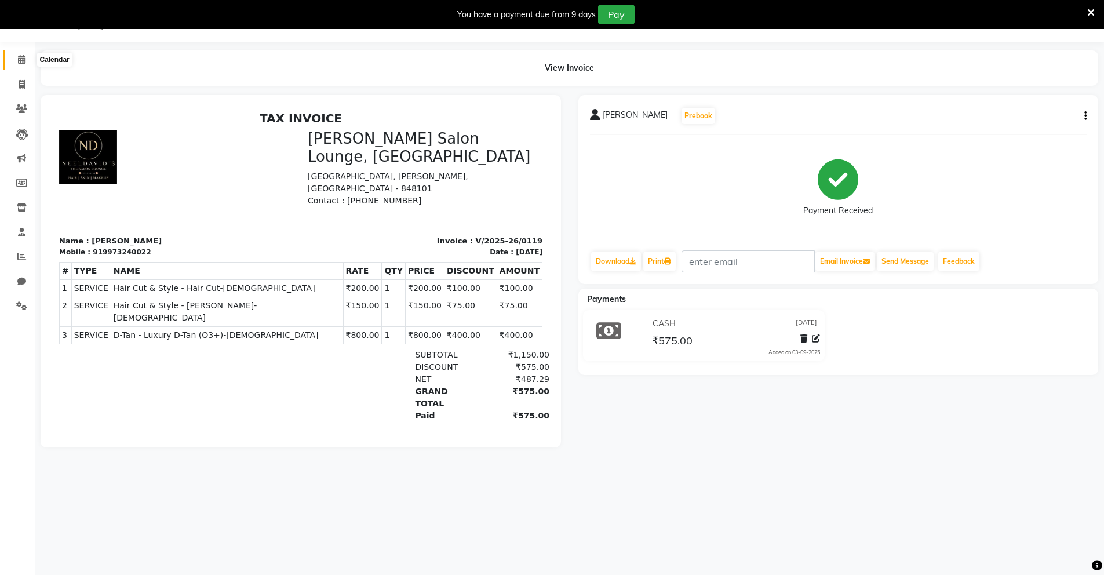
click at [26, 60] on span at bounding box center [22, 59] width 20 height 13
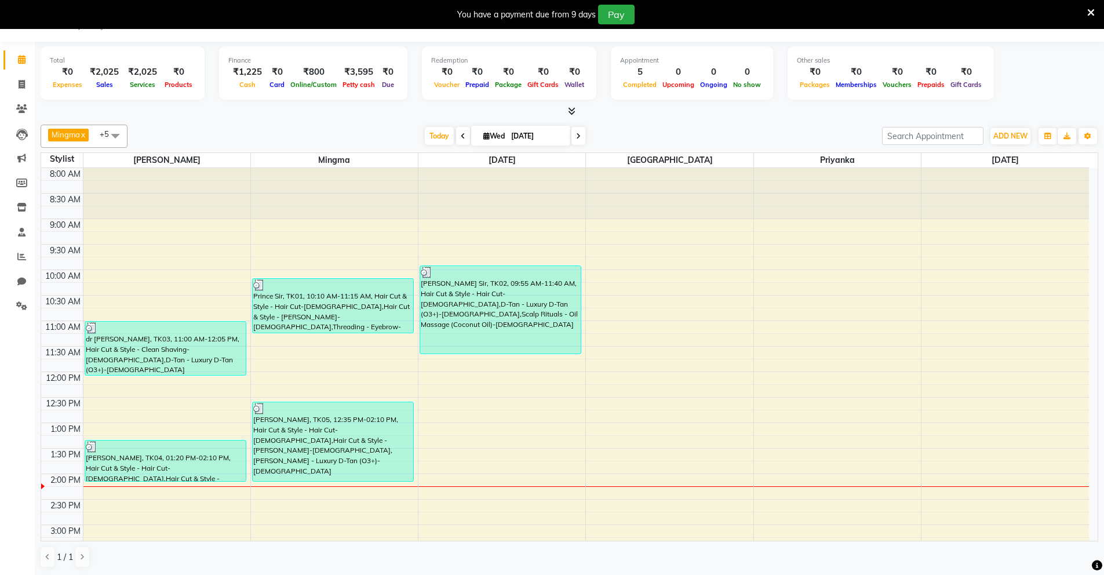
click at [605, 112] on div at bounding box center [570, 112] width 1058 height 12
click at [1093, 14] on icon at bounding box center [1092, 13] width 8 height 10
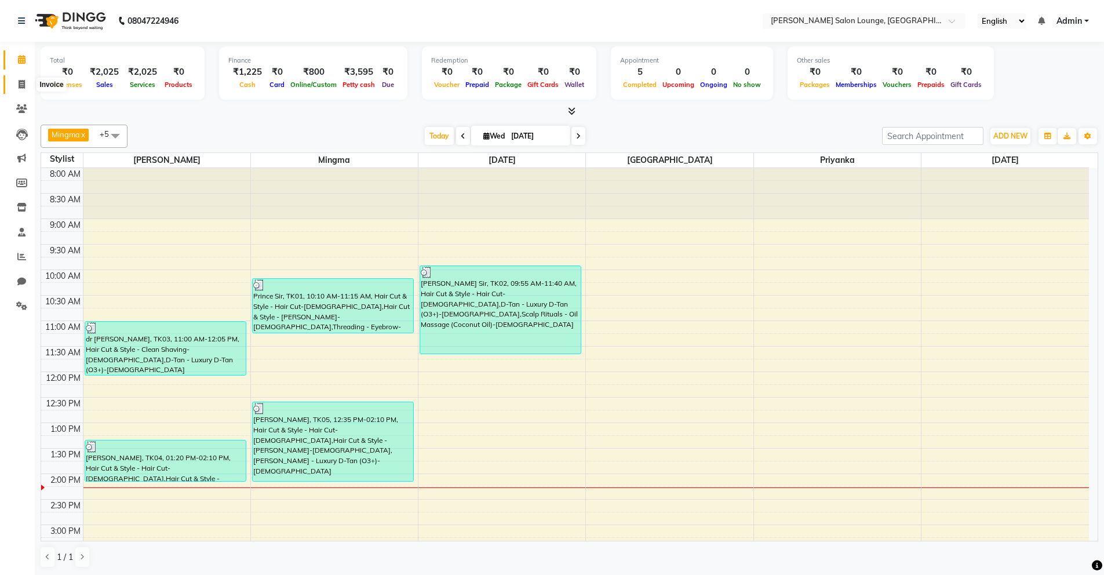
click at [24, 89] on span at bounding box center [22, 84] width 20 height 13
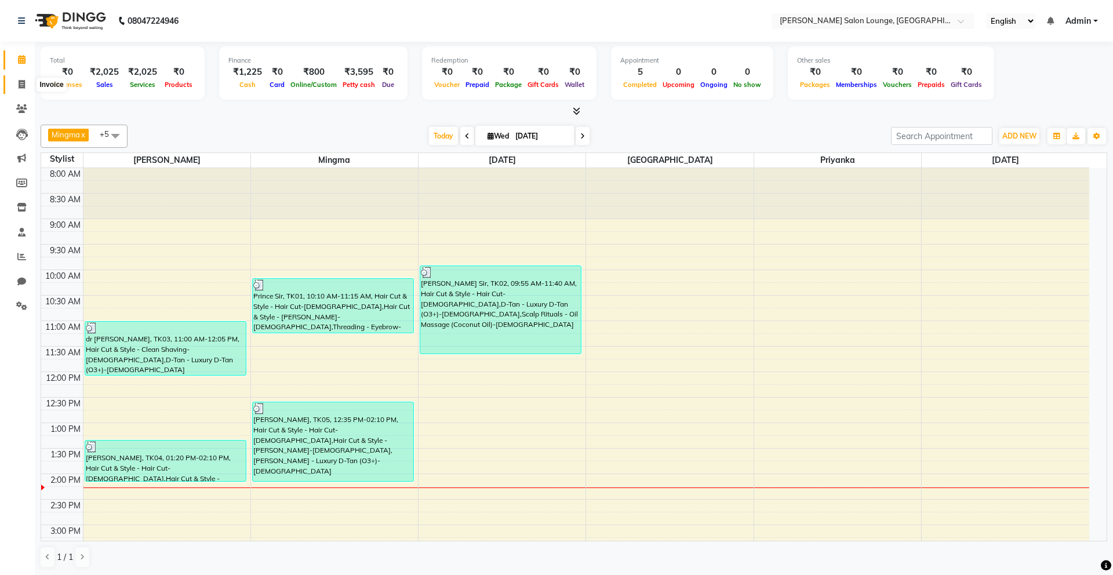
select select "service"
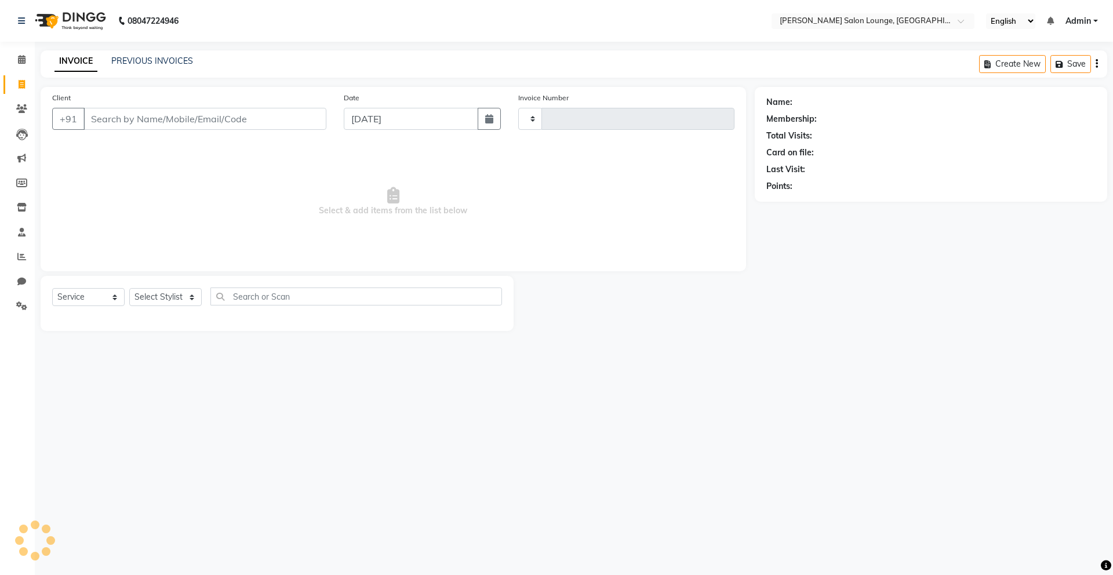
type input "0120"
select select "8909"
click at [21, 66] on span at bounding box center [22, 59] width 20 height 13
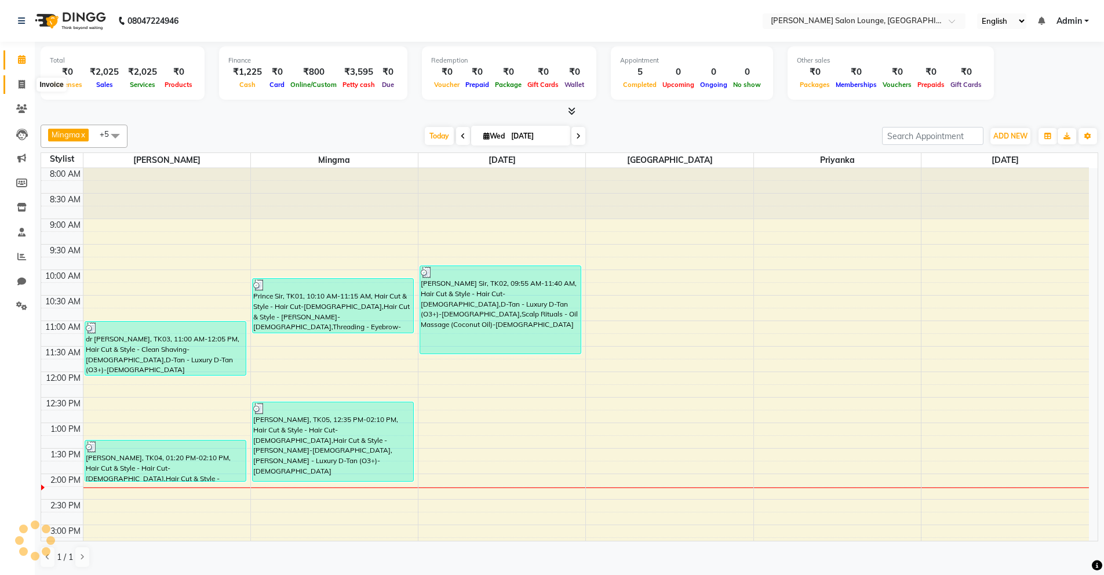
click at [16, 89] on span at bounding box center [22, 84] width 20 height 13
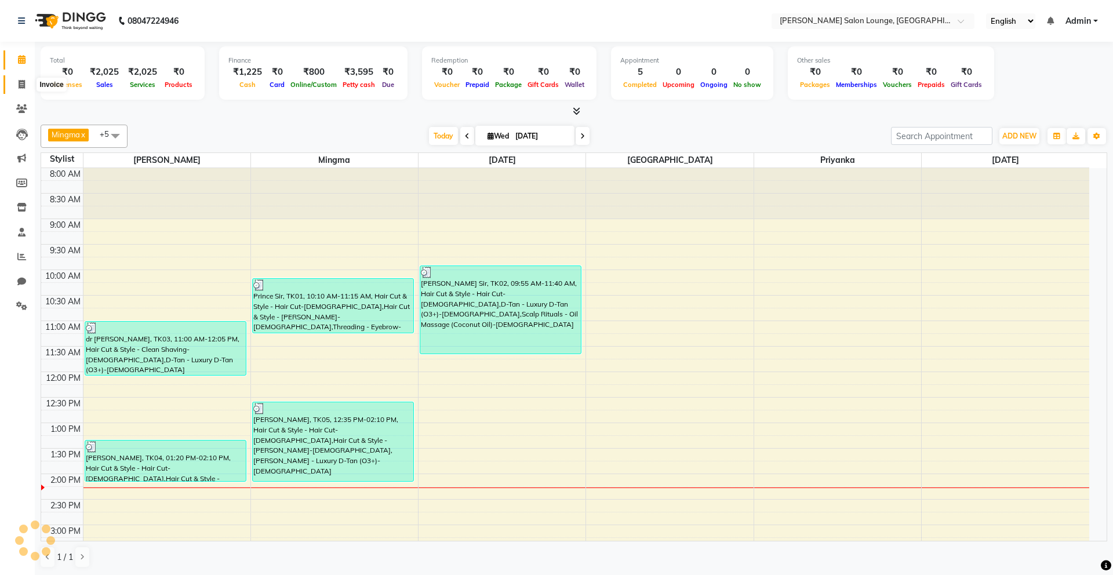
select select "service"
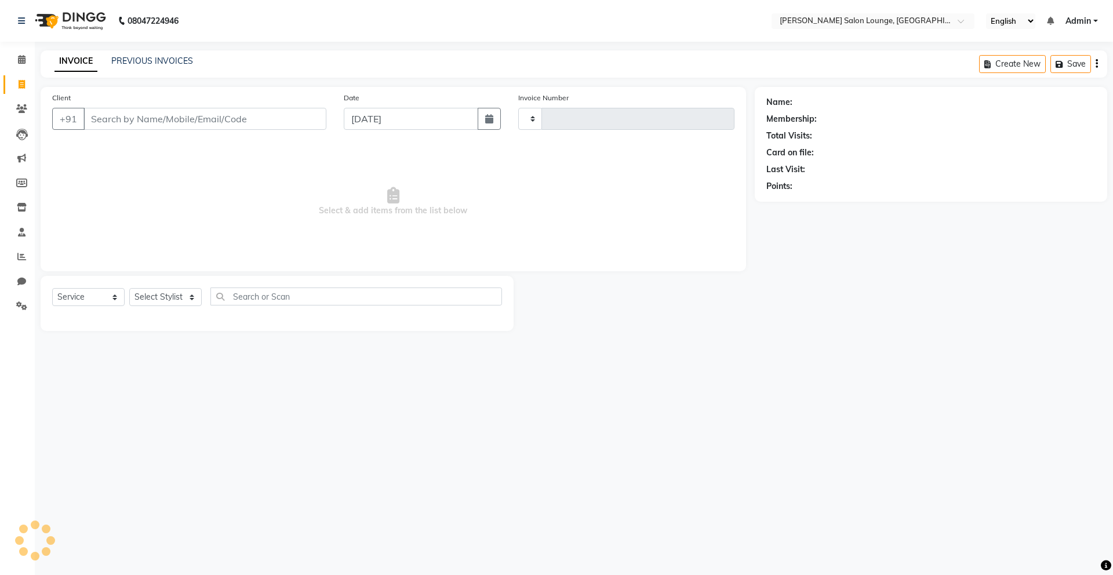
type input "0120"
select select "8909"
